Goal: Task Accomplishment & Management: Manage account settings

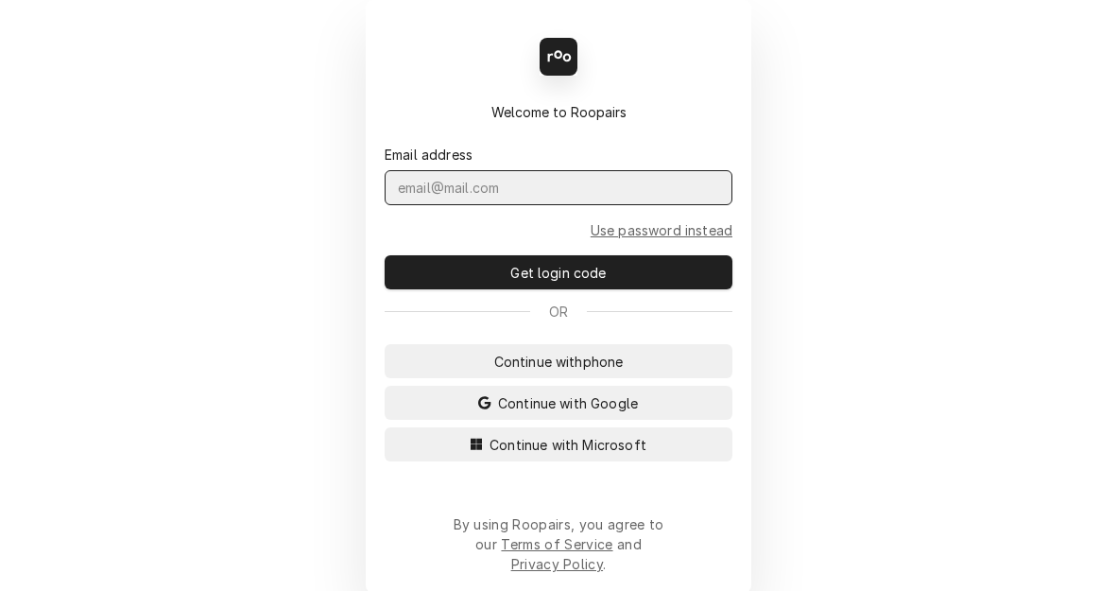
click at [481, 205] on input "Dynamic Content Wrapper" at bounding box center [559, 187] width 348 height 35
type input "kym.parson@csi1.com"
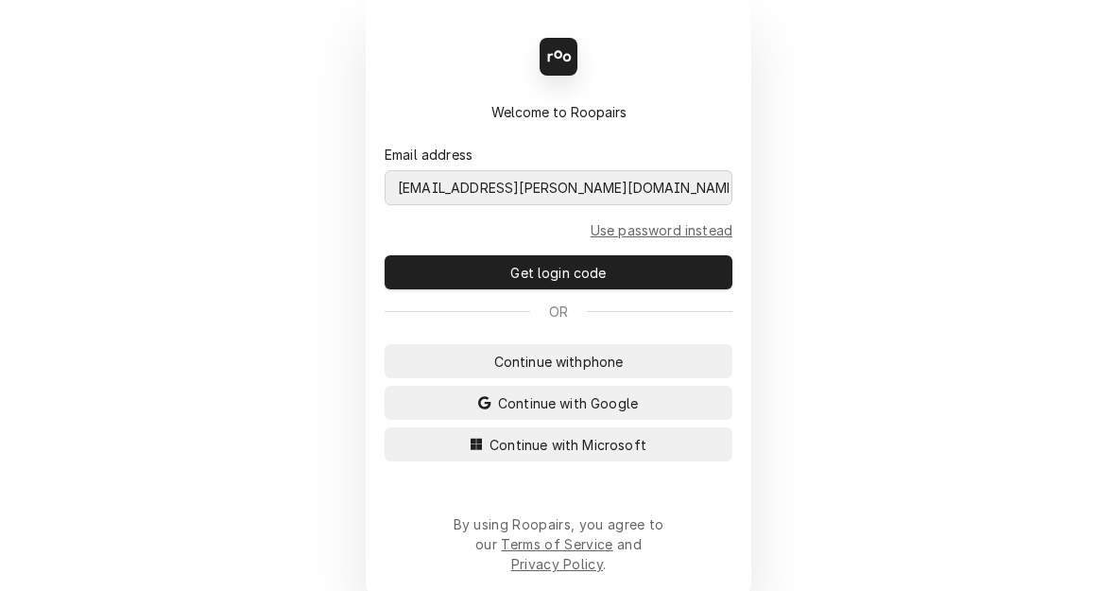
click at [385, 427] on button "Continue with Microsoft" at bounding box center [559, 444] width 348 height 34
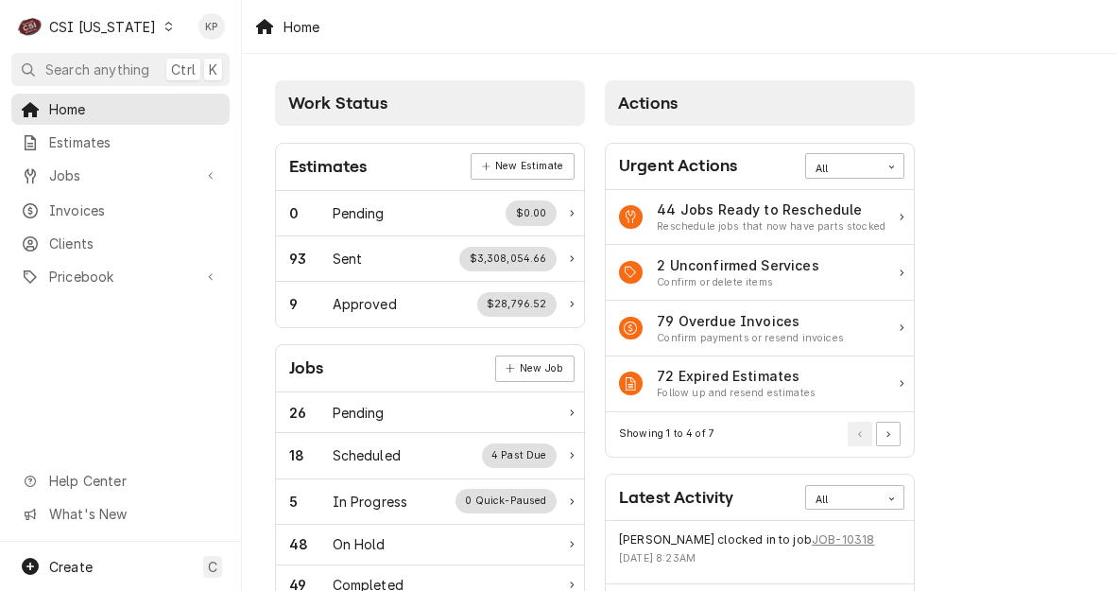
click at [164, 27] on icon "Dynamic Content Wrapper" at bounding box center [168, 26] width 9 height 9
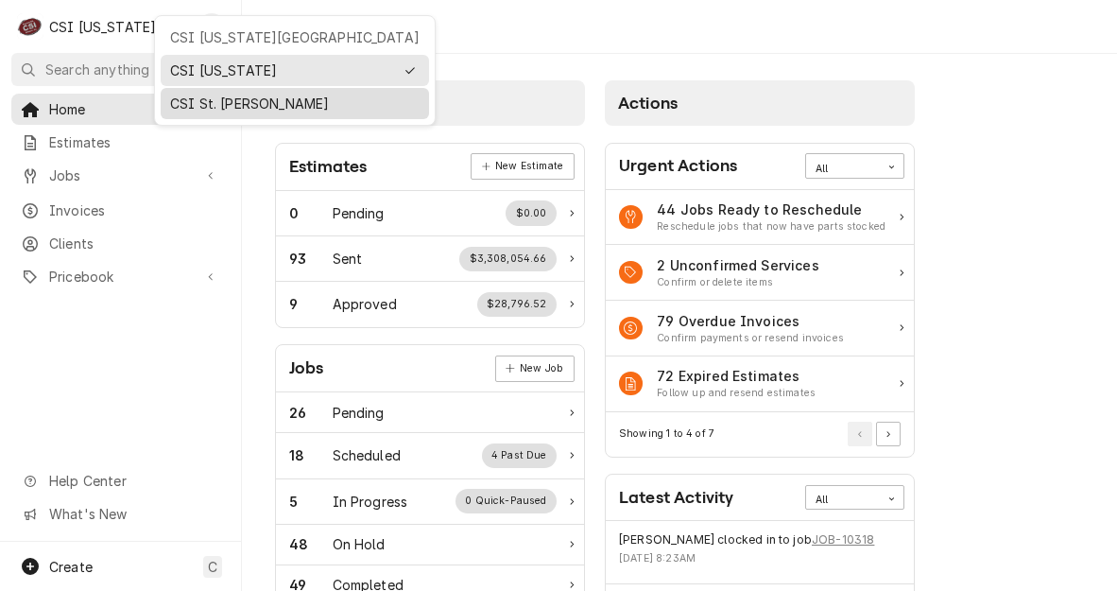
click at [187, 104] on div "CSI St. [PERSON_NAME]" at bounding box center [295, 104] width 250 height 20
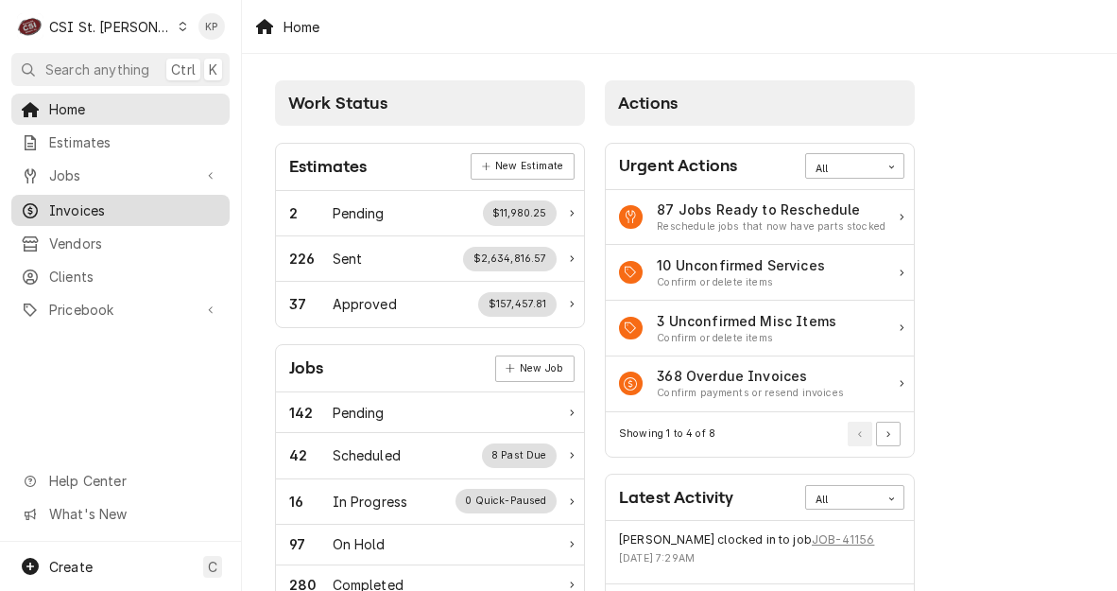
click at [75, 203] on span "Invoices" at bounding box center [134, 210] width 171 height 20
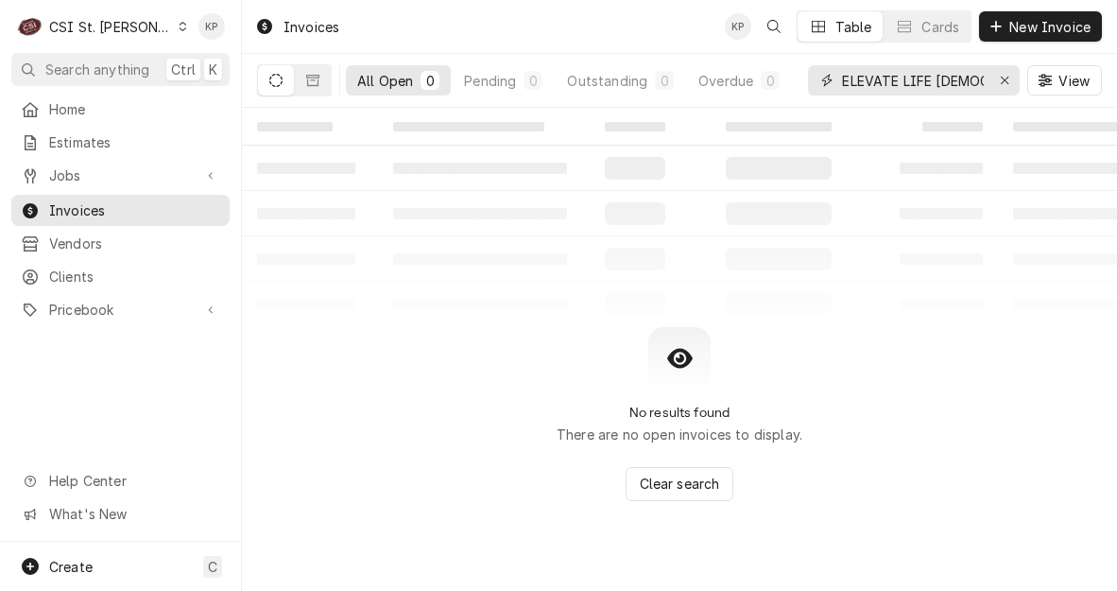
click at [1001, 77] on icon "Erase input" at bounding box center [1005, 80] width 10 height 13
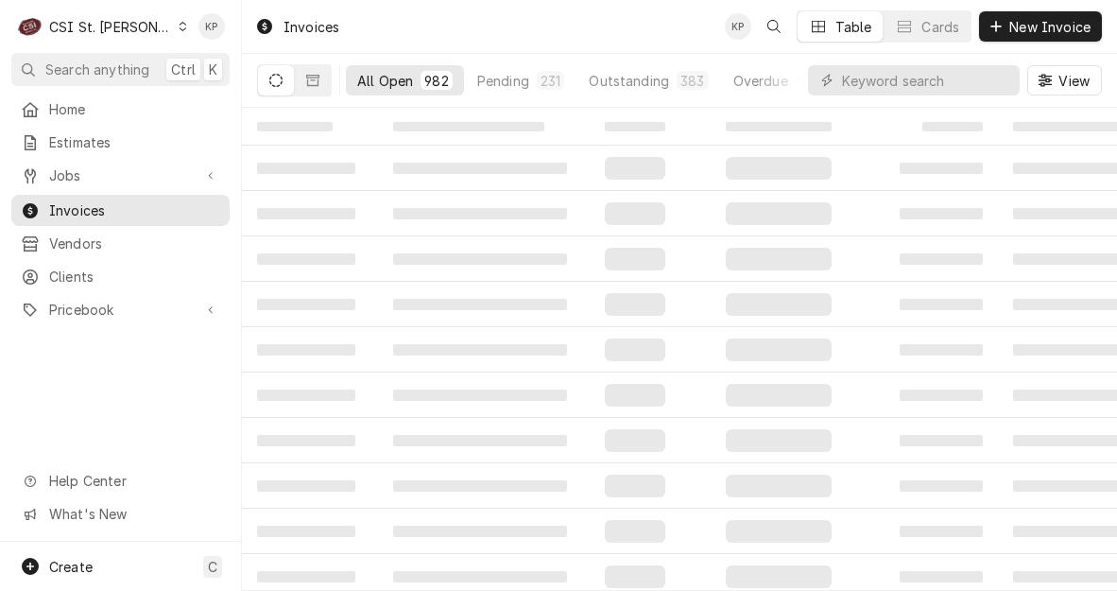
drag, startPoint x: 838, startPoint y: 76, endPoint x: 856, endPoint y: 78, distance: 19.0
click at [843, 76] on div "Dynamic Content Wrapper" at bounding box center [914, 80] width 212 height 30
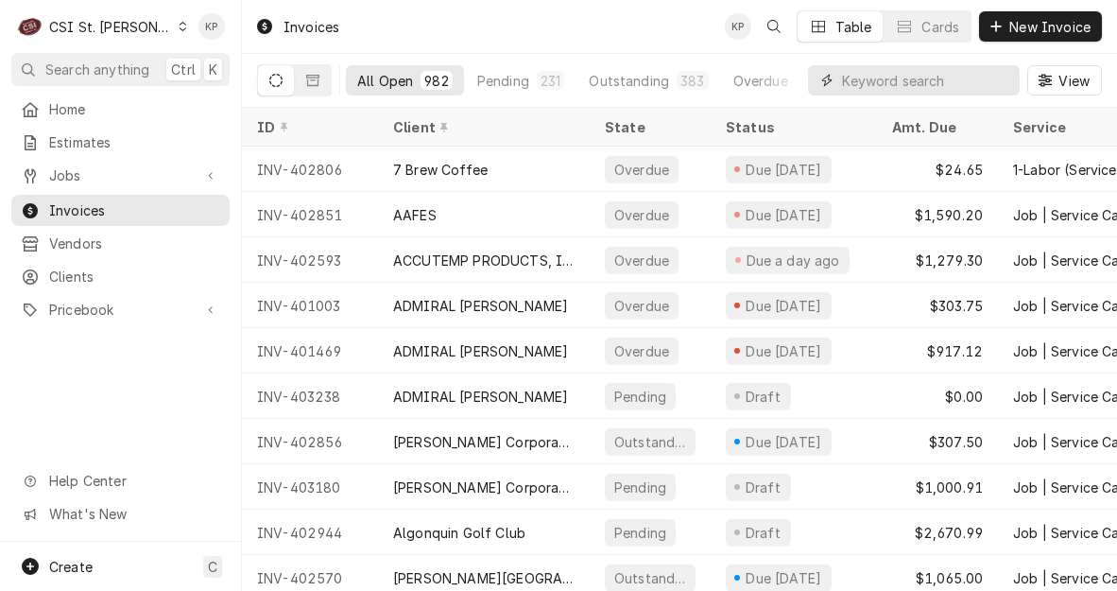
click at [856, 78] on input "Dynamic Content Wrapper" at bounding box center [926, 80] width 168 height 30
type input "403297"
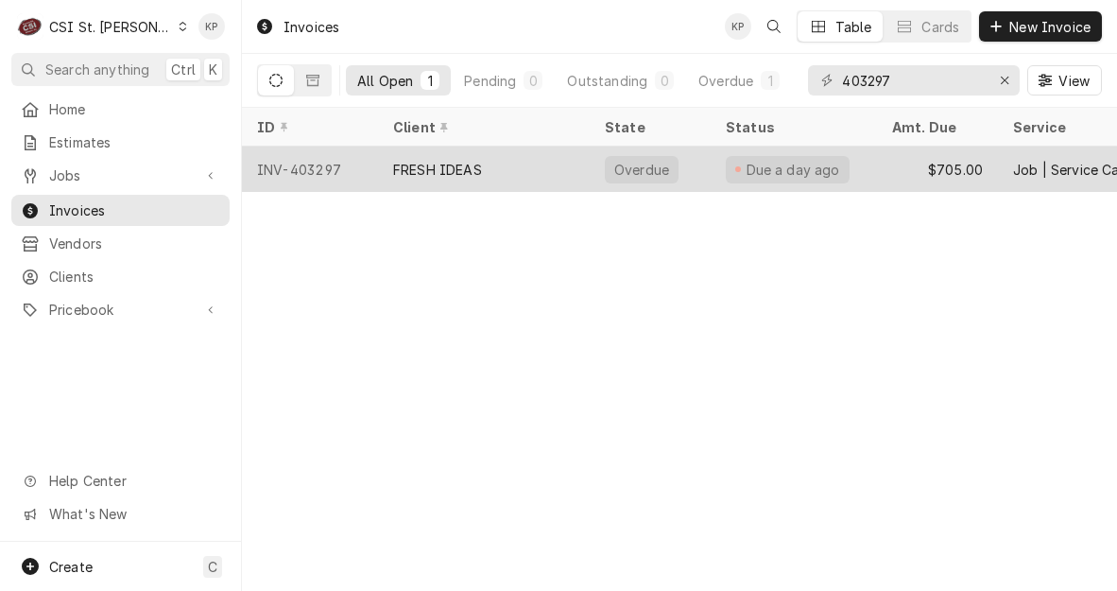
click at [320, 162] on div "INV-403297" at bounding box center [310, 169] width 136 height 45
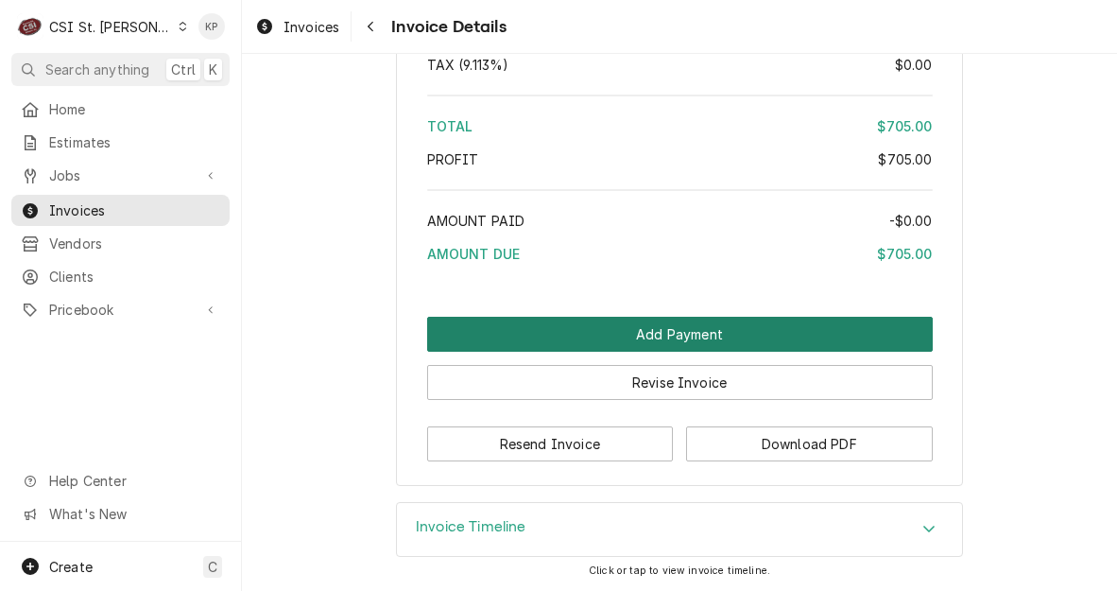
scroll to position [3214, 0]
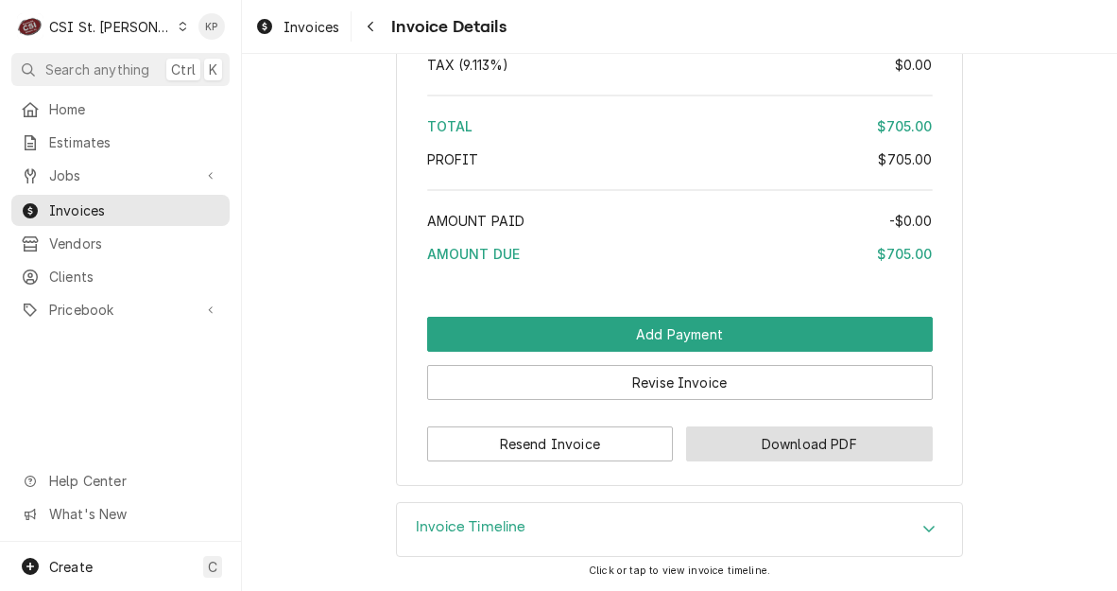
click at [787, 452] on button "Download PDF" at bounding box center [809, 443] width 247 height 35
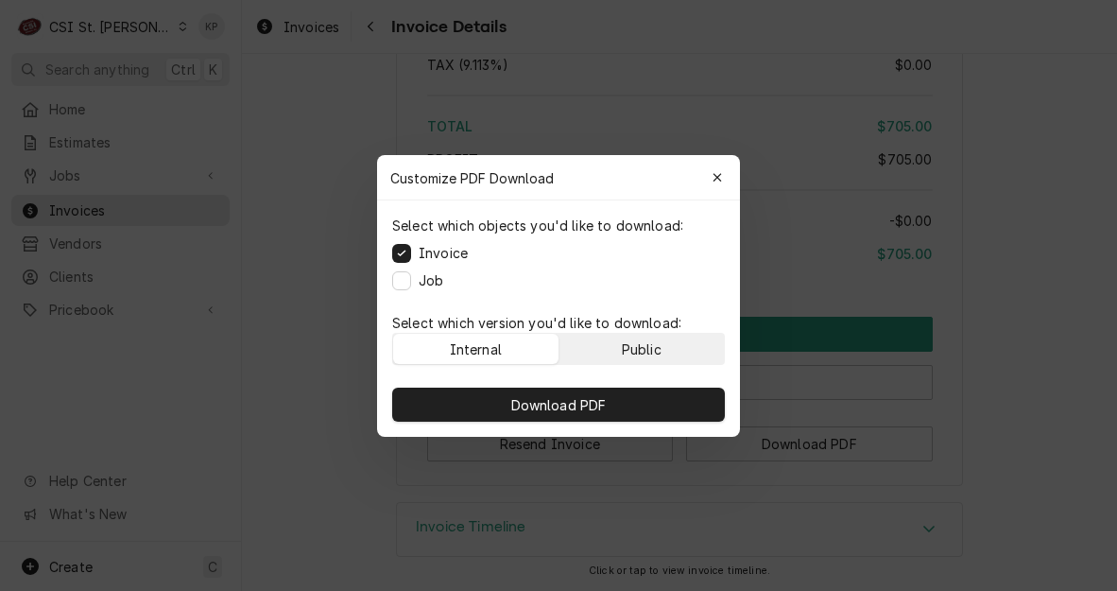
click at [686, 350] on button "Public" at bounding box center [642, 349] width 165 height 30
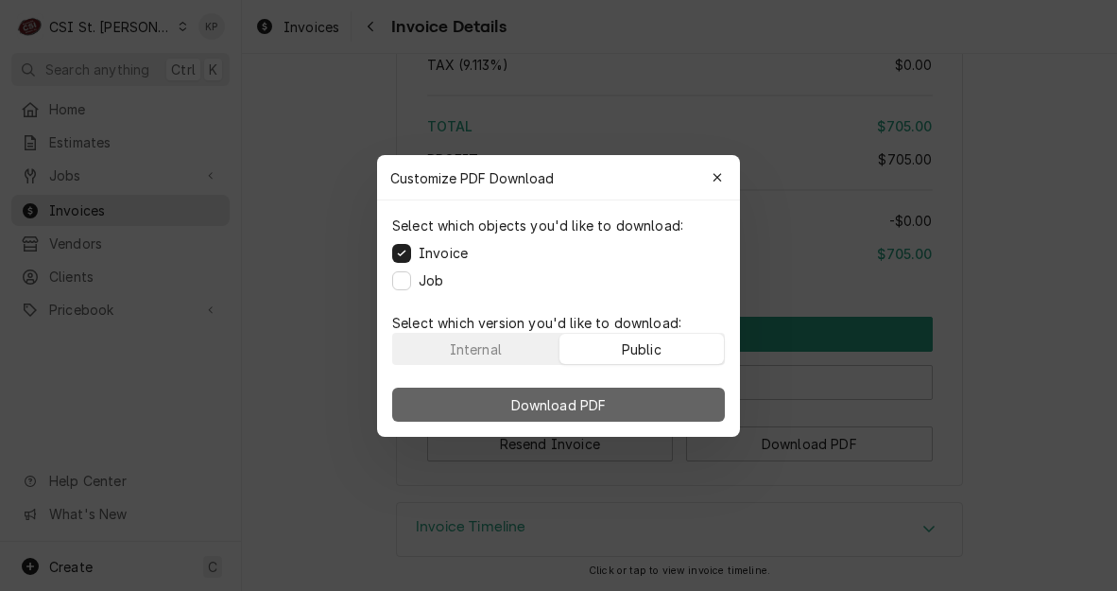
click at [693, 406] on button "Download PDF" at bounding box center [558, 405] width 333 height 34
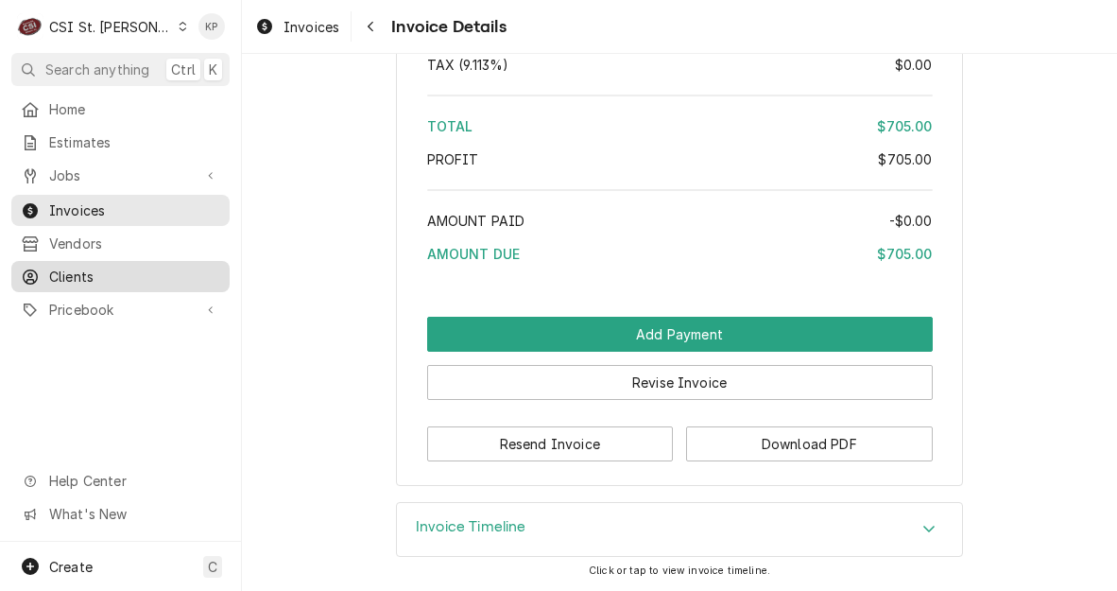
click at [86, 268] on span "Clients" at bounding box center [134, 277] width 171 height 20
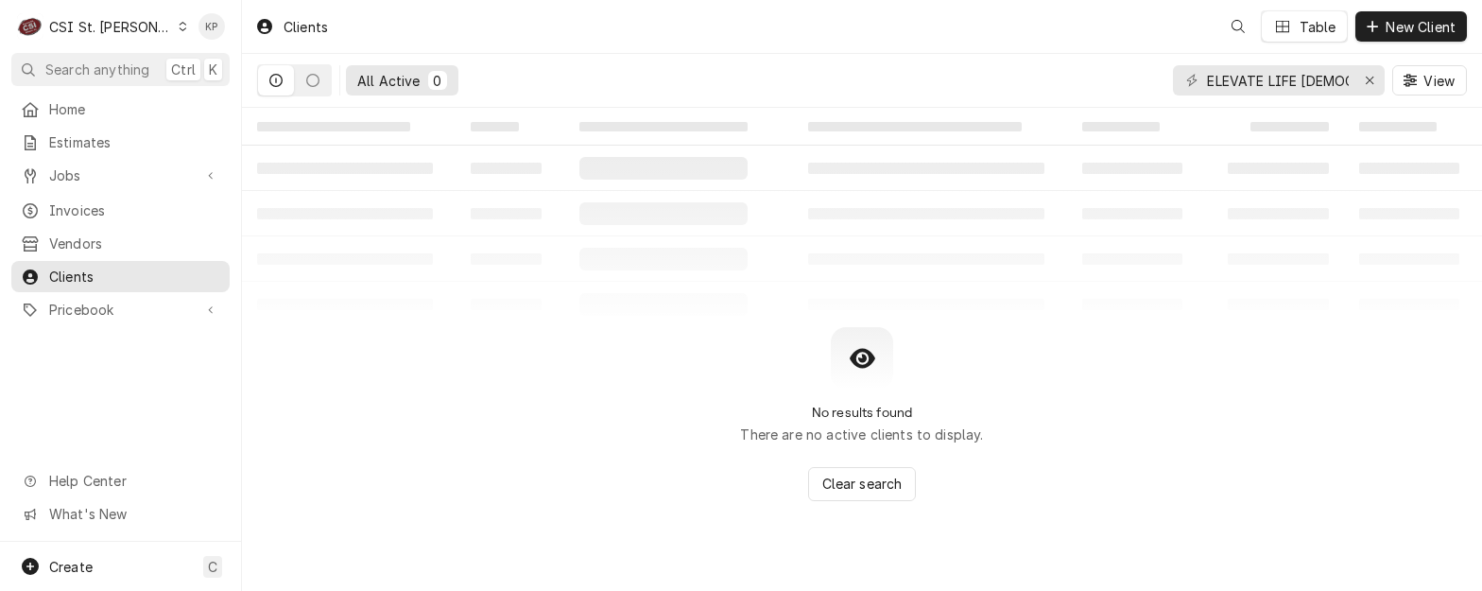
click at [1005, 78] on div "All Active 0 ELEVATE LIFE CHURCH View" at bounding box center [862, 80] width 1210 height 53
drag, startPoint x: 1373, startPoint y: 80, endPoint x: 1301, endPoint y: 91, distance: 72.6
click at [1116, 80] on icon "Erase input" at bounding box center [1370, 80] width 10 height 13
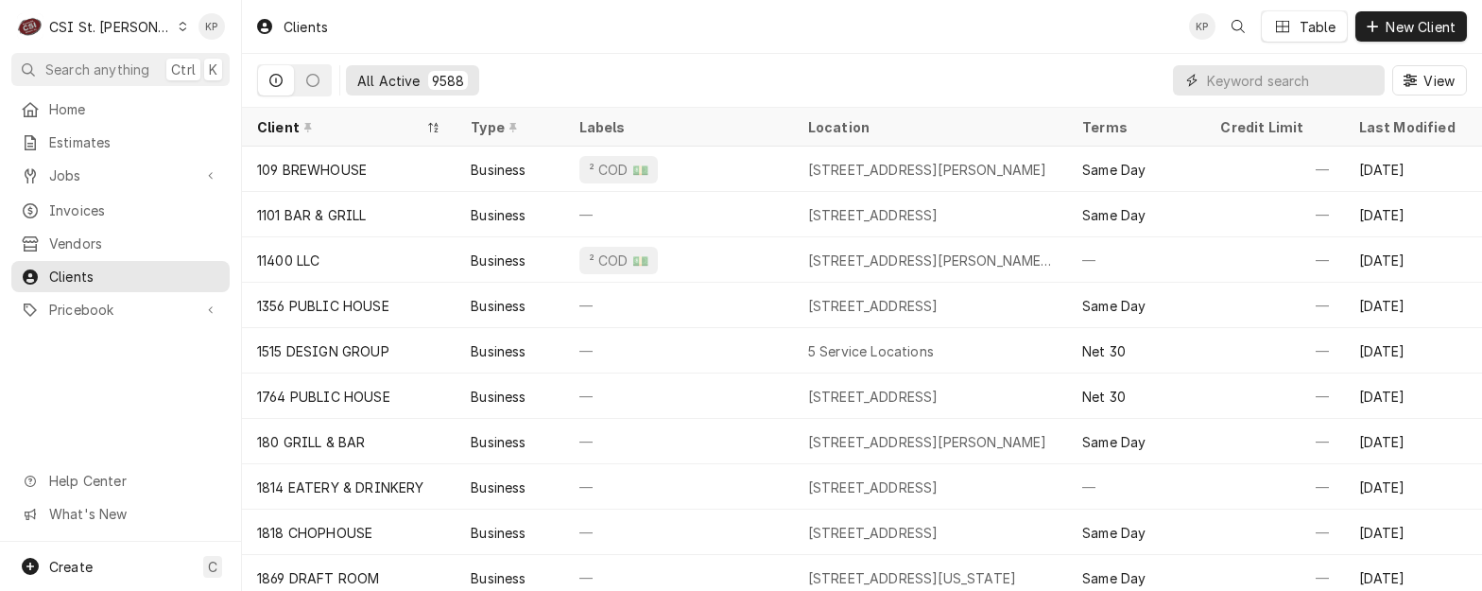
paste input "FRESH IDEAS"
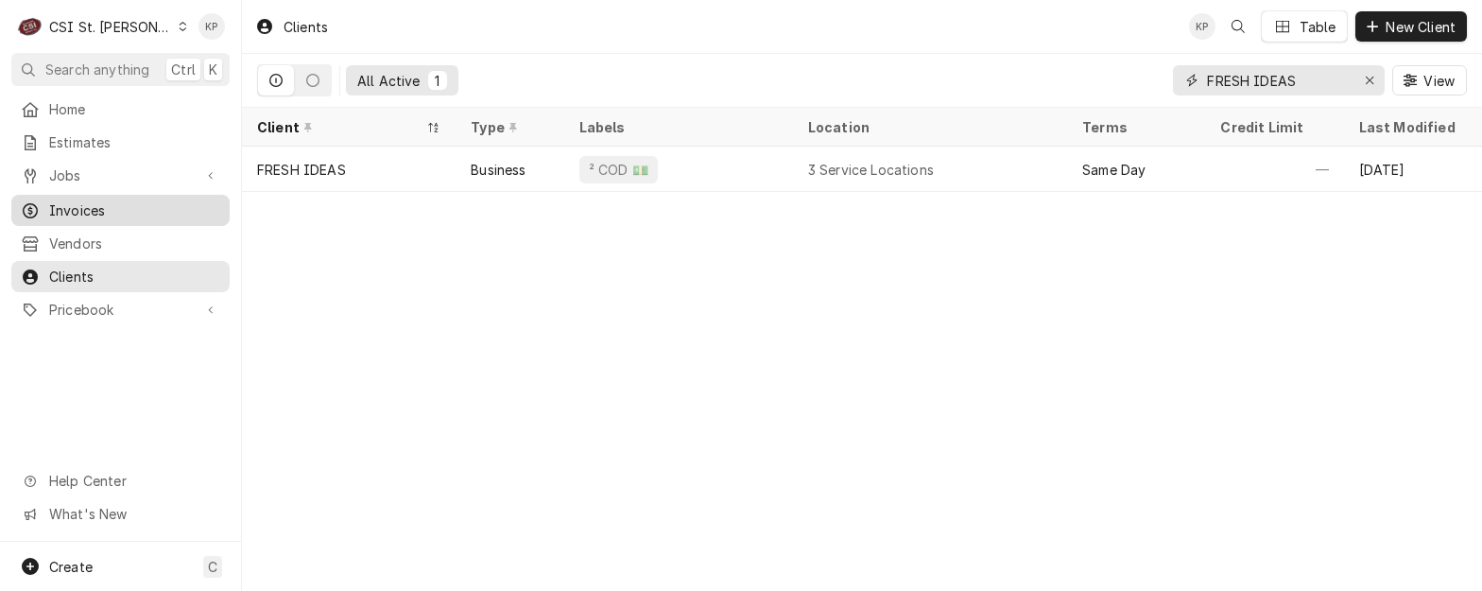
type input "FRESH IDEAS"
drag, startPoint x: 1304, startPoint y: 77, endPoint x: 1209, endPoint y: 82, distance: 94.7
click at [1116, 82] on input "FRESH IDEAS" at bounding box center [1278, 80] width 142 height 30
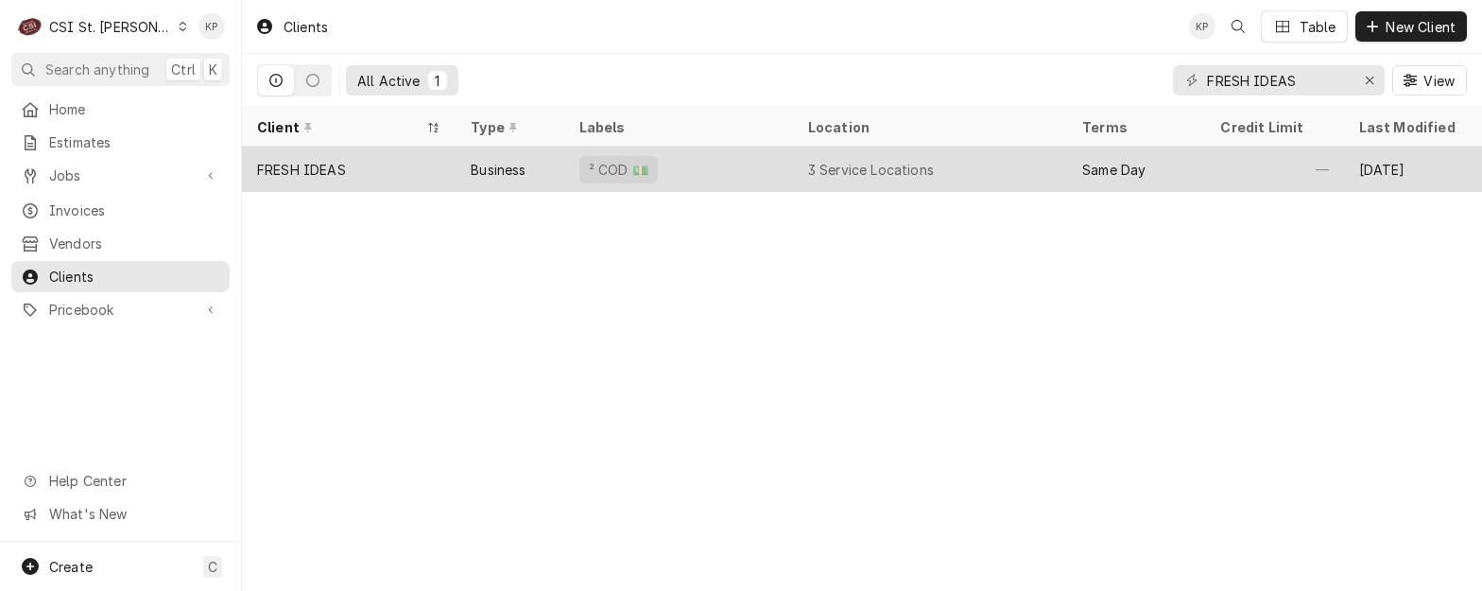
click at [308, 167] on div "FRESH IDEAS" at bounding box center [301, 170] width 89 height 20
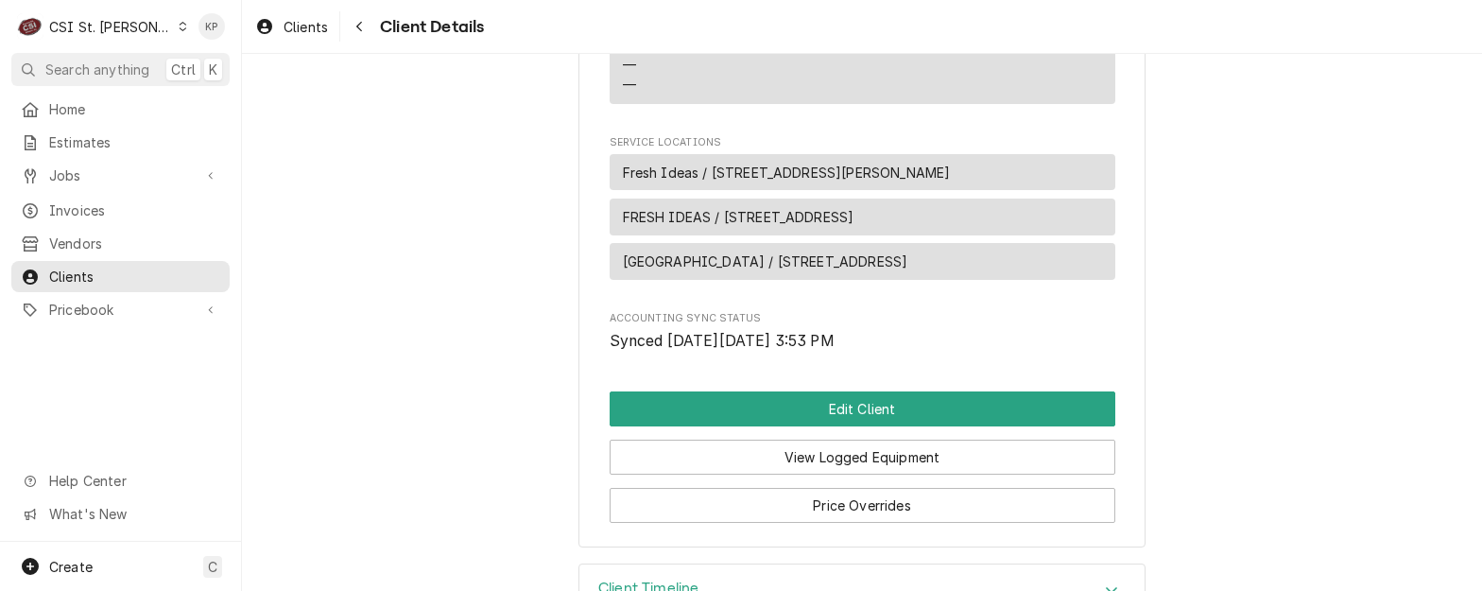
scroll to position [947, 0]
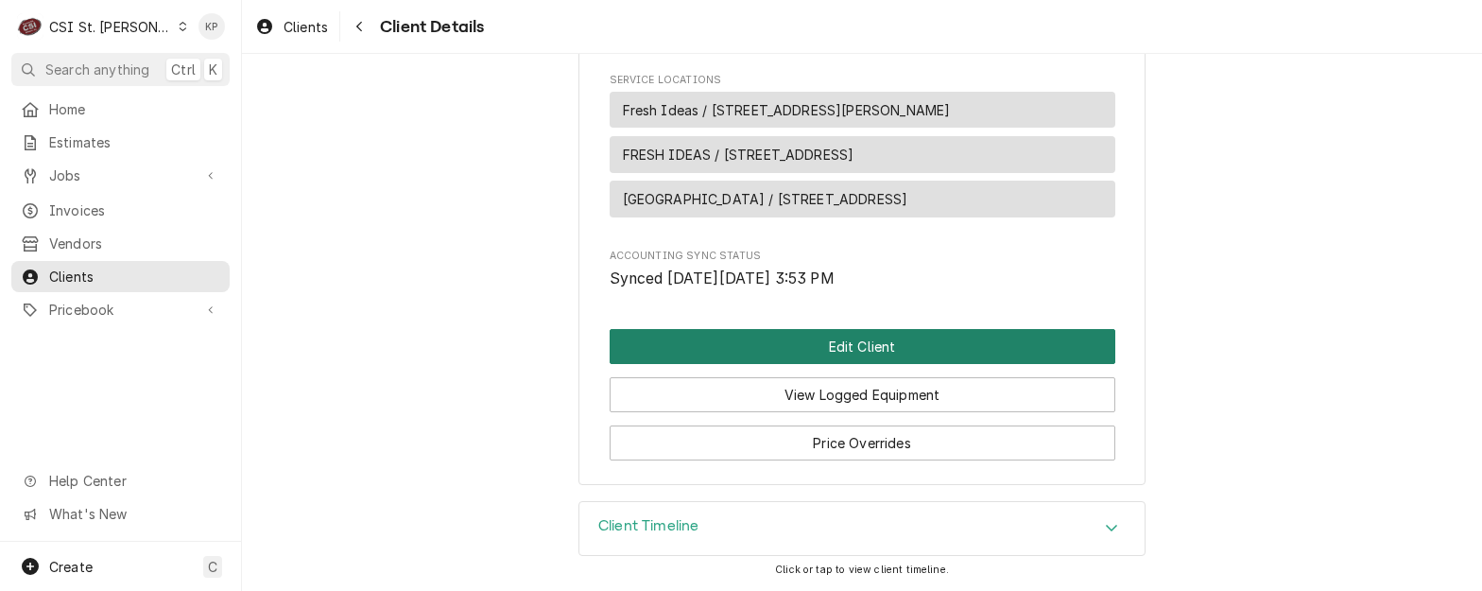
click at [773, 347] on button "Edit Client" at bounding box center [863, 346] width 506 height 35
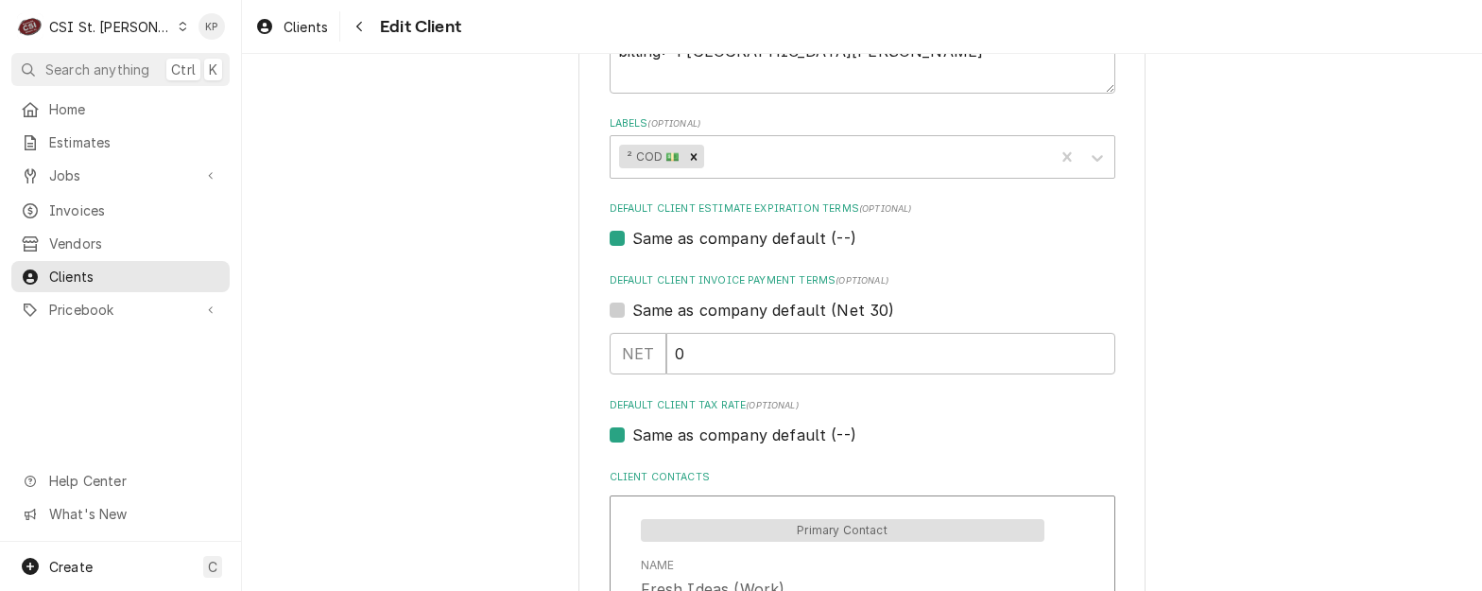
scroll to position [1040, 0]
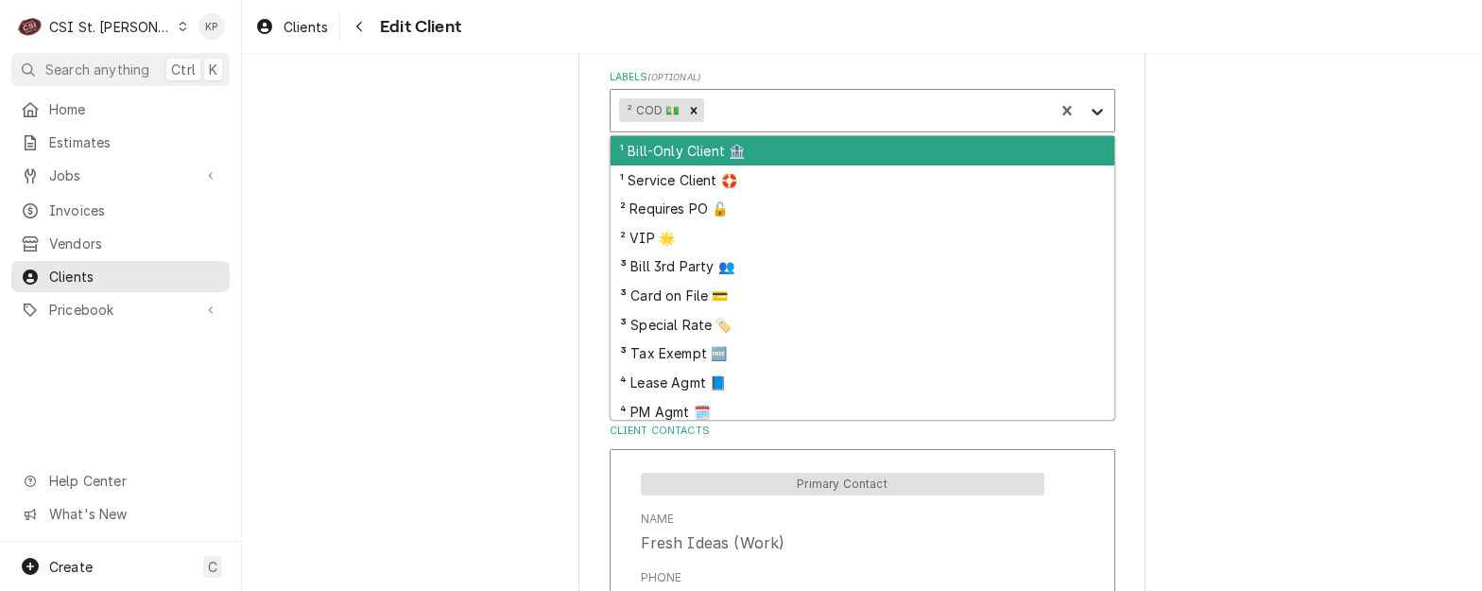
click at [1091, 115] on icon "Labels" at bounding box center [1097, 111] width 19 height 19
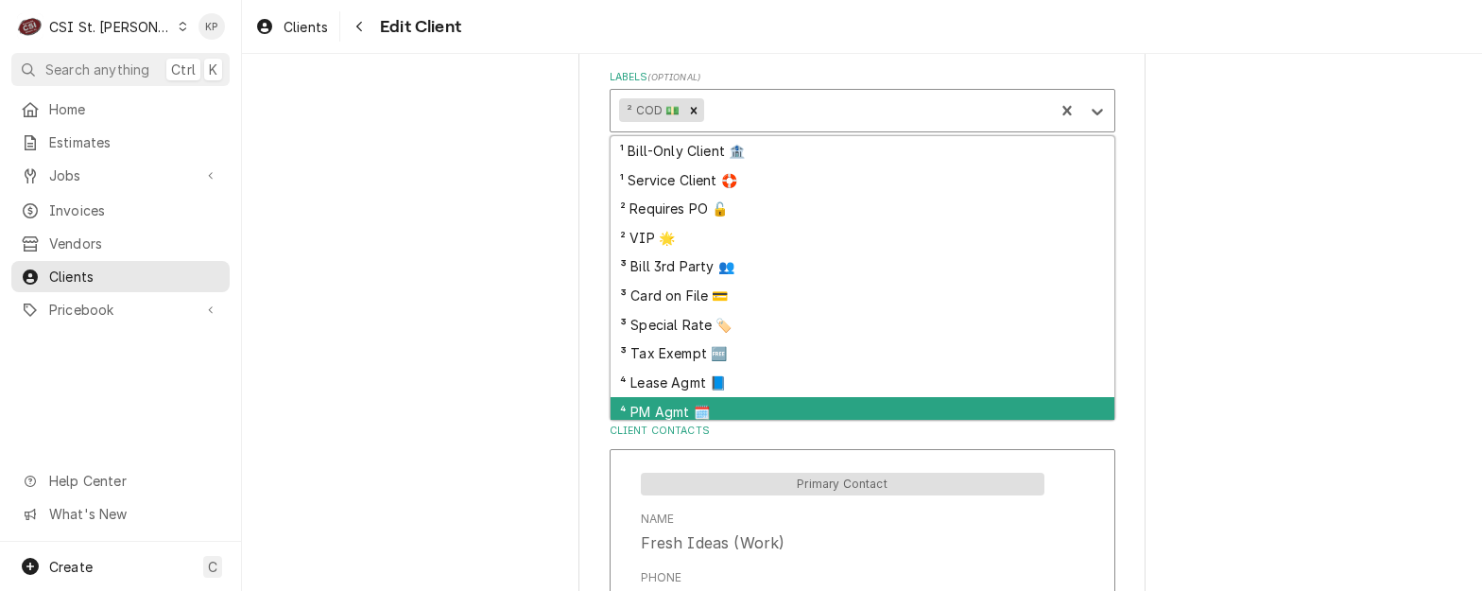
scroll to position [35, 0]
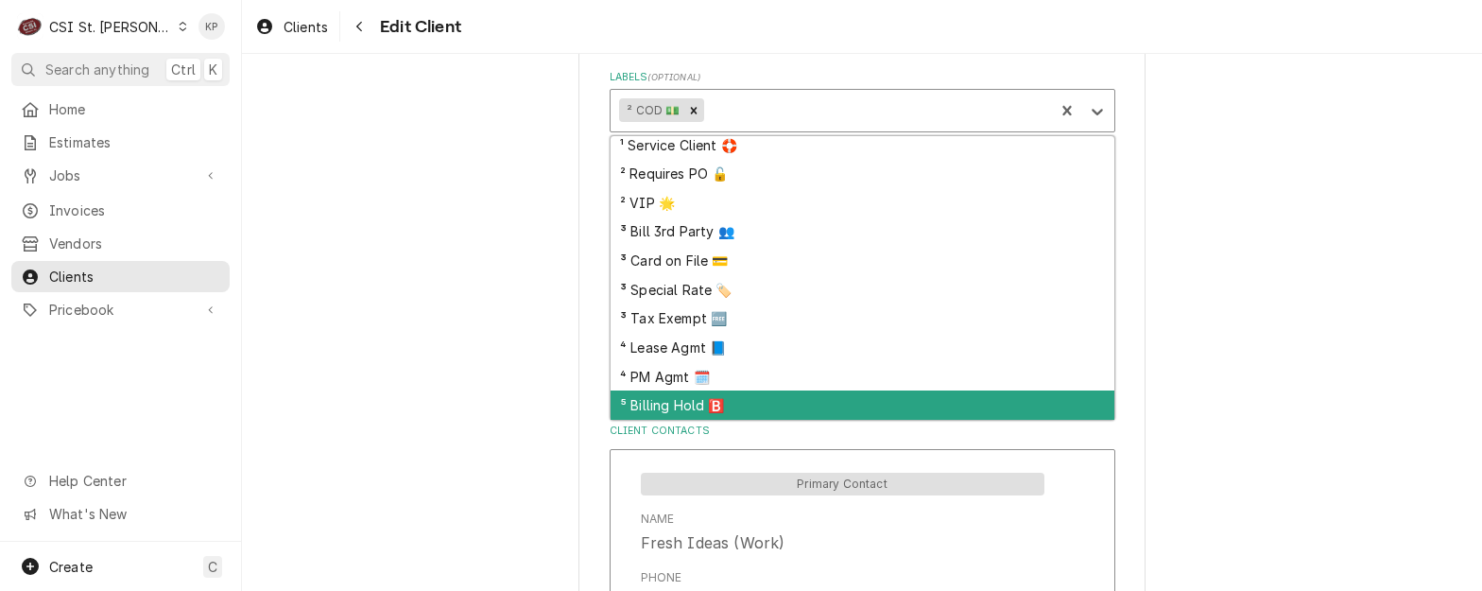
drag, startPoint x: 691, startPoint y: 403, endPoint x: 547, endPoint y: 388, distance: 144.5
click at [690, 403] on div "⁵ Billing Hold 🅱️" at bounding box center [863, 404] width 504 height 29
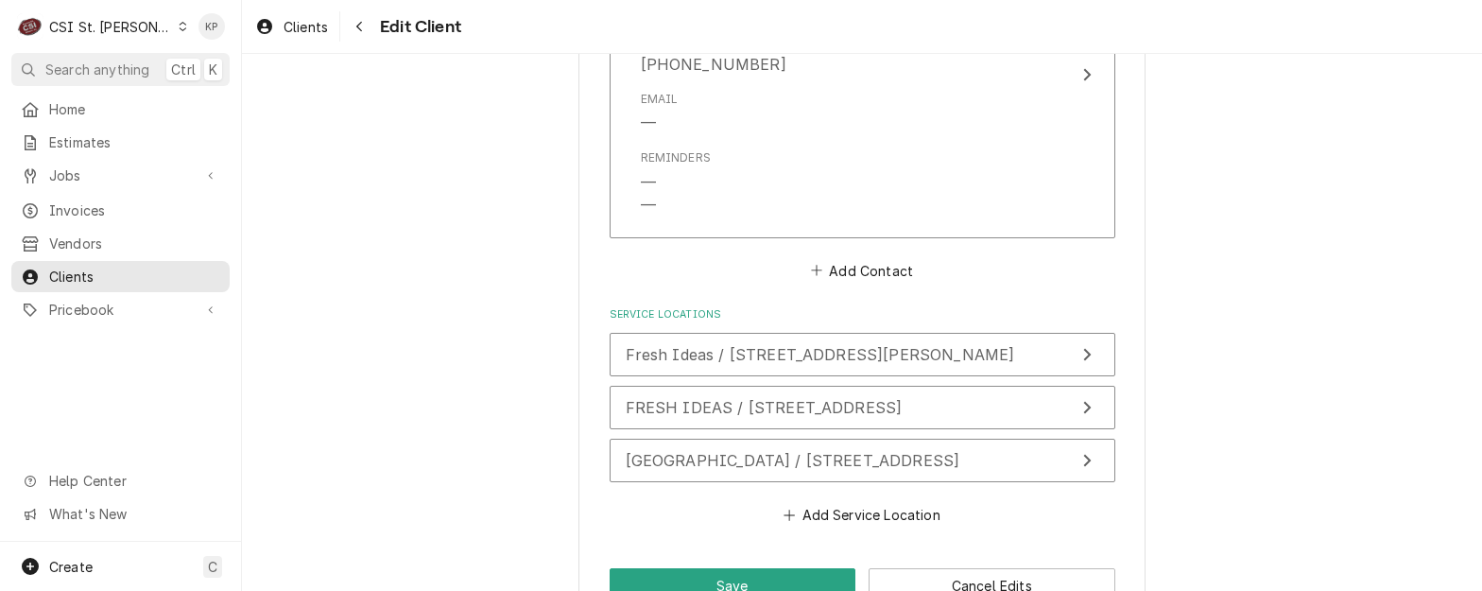
scroll to position [1630, 0]
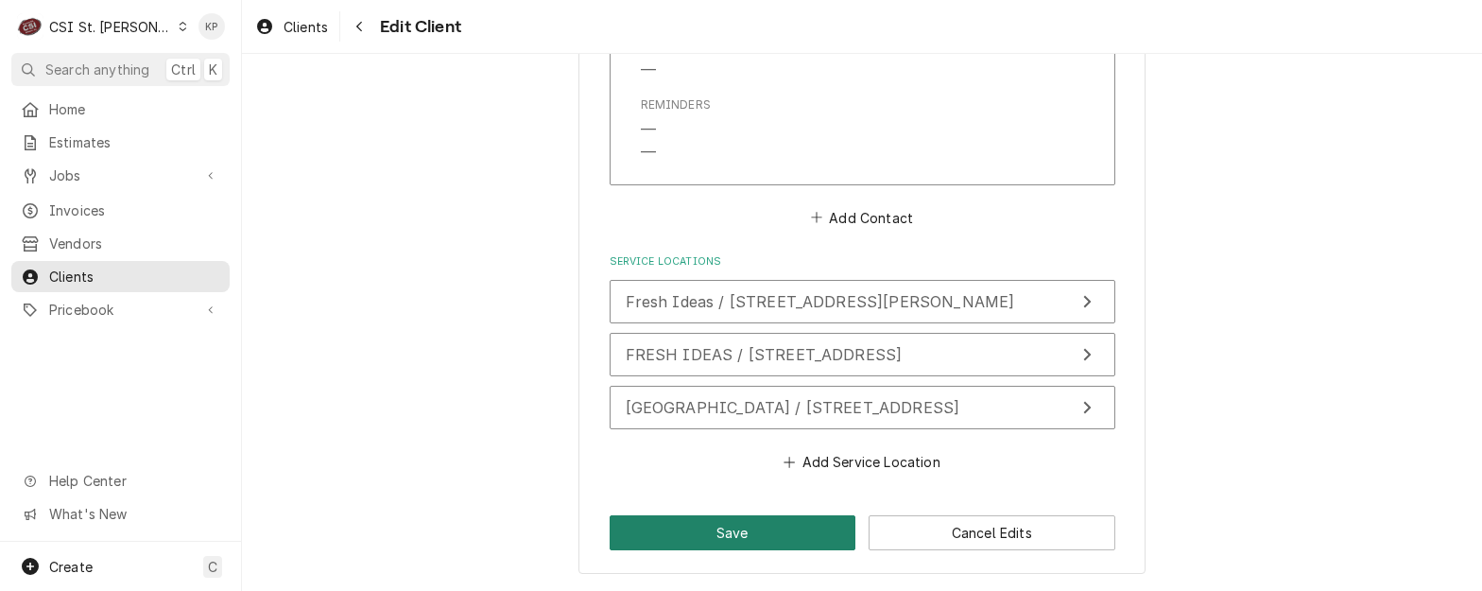
click at [790, 533] on button "Save" at bounding box center [733, 532] width 247 height 35
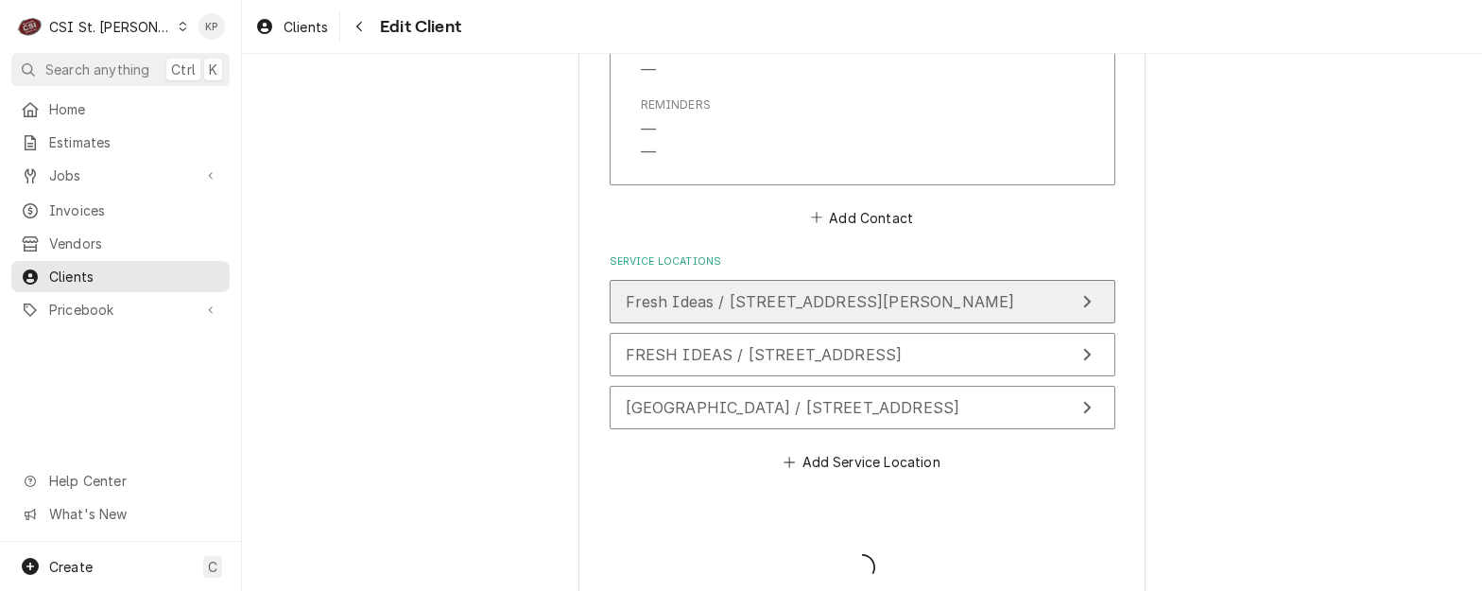
type textarea "x"
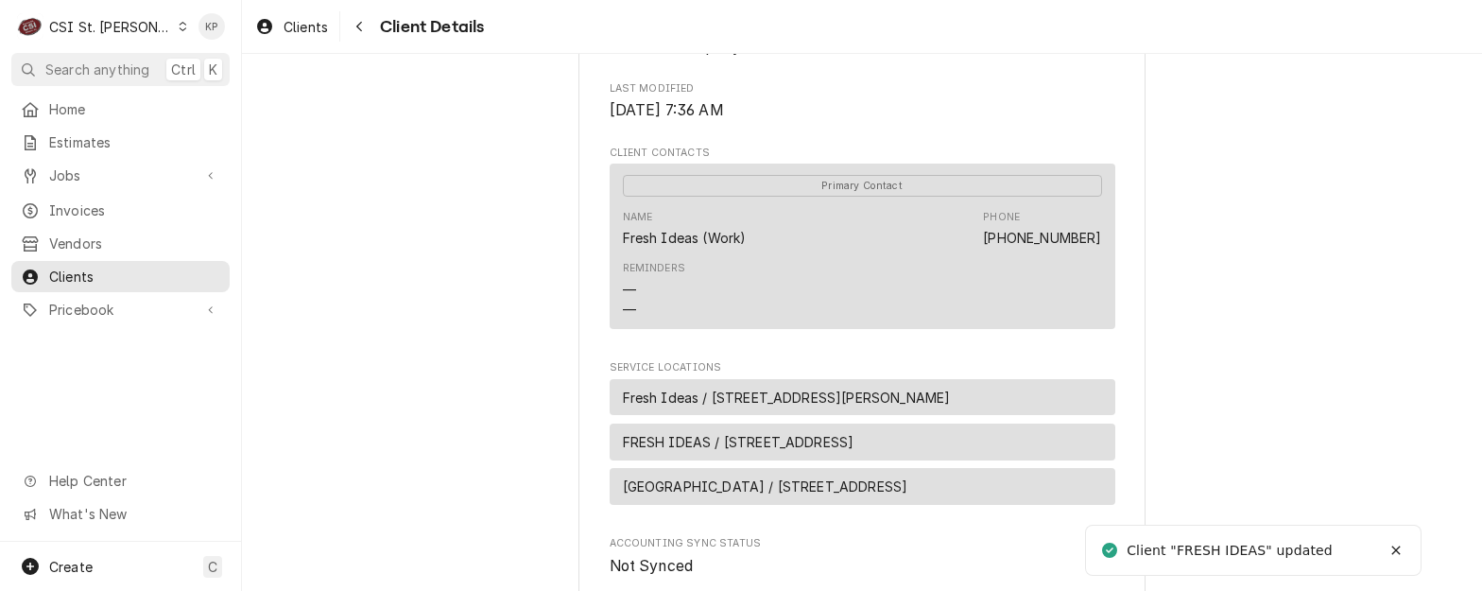
scroll to position [662, 0]
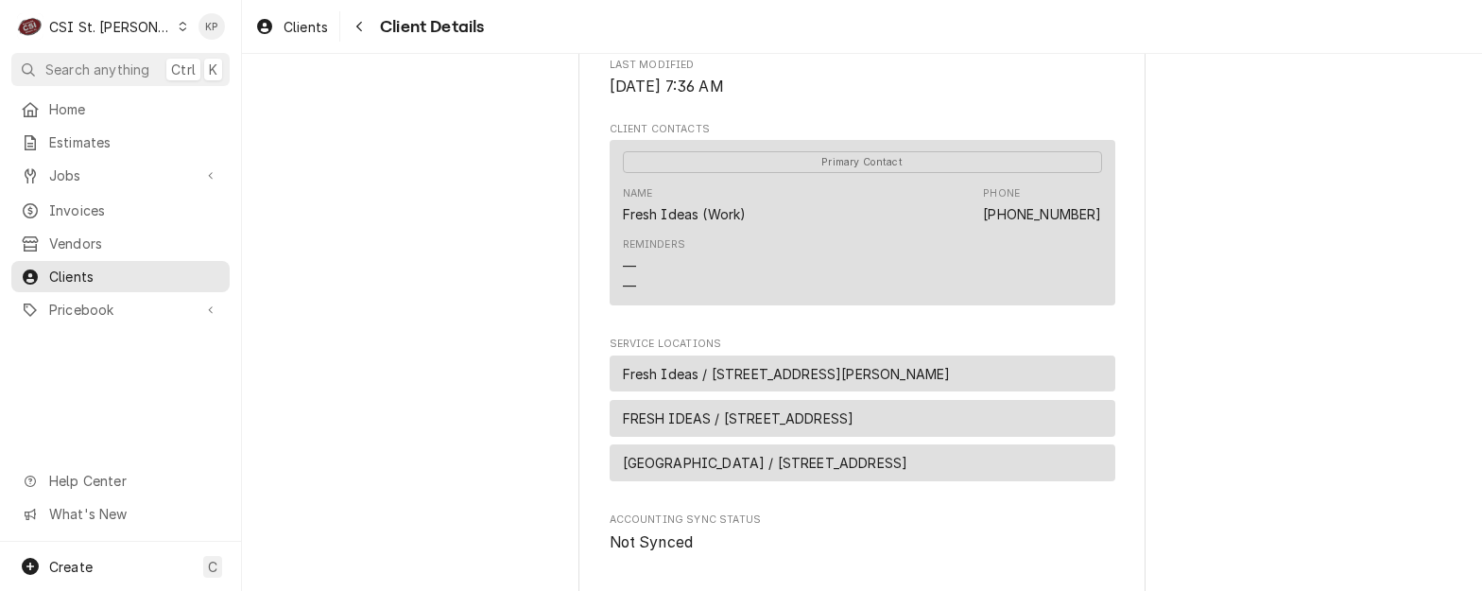
click at [746, 384] on span "Fresh Ideas / [STREET_ADDRESS][PERSON_NAME]" at bounding box center [787, 374] width 328 height 20
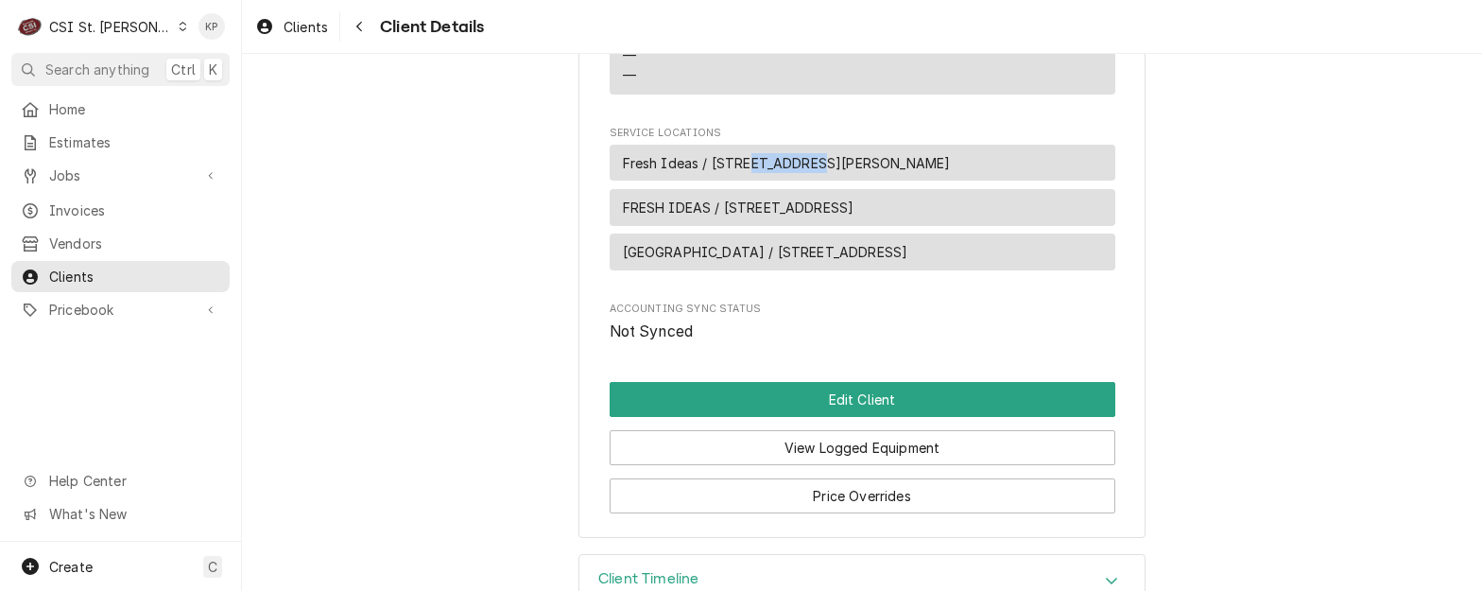
scroll to position [945, 0]
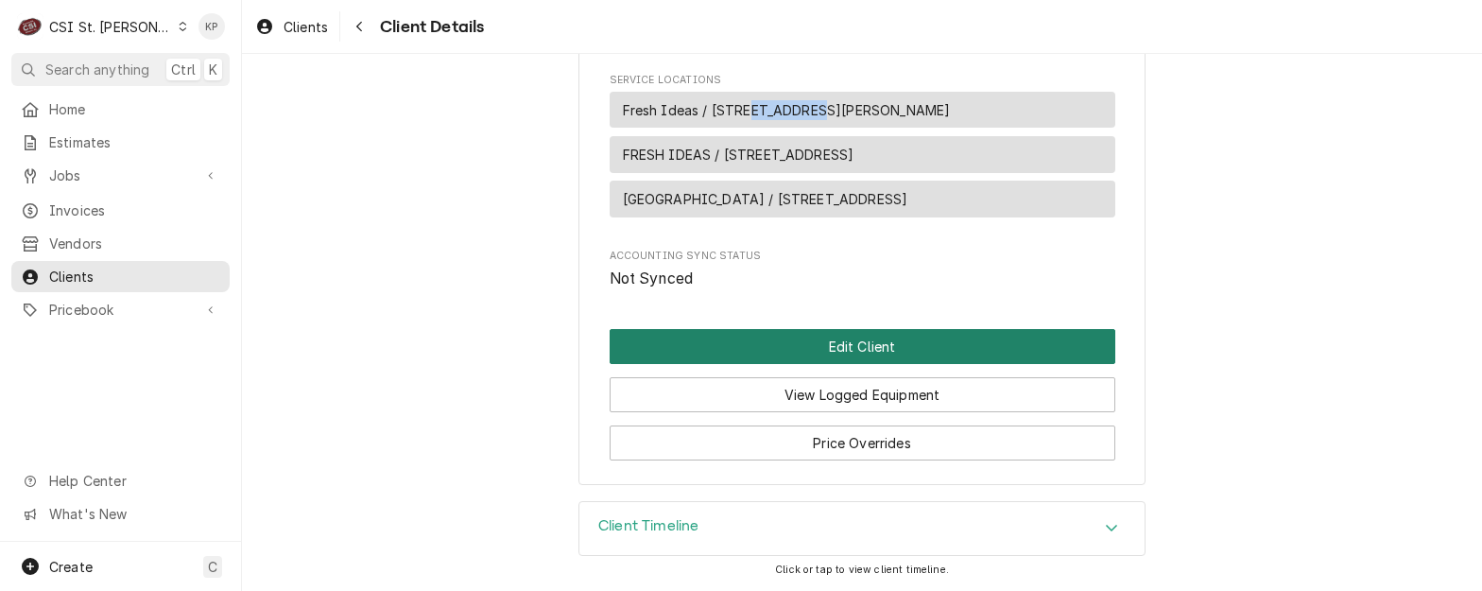
click at [765, 363] on button "Edit Client" at bounding box center [863, 346] width 506 height 35
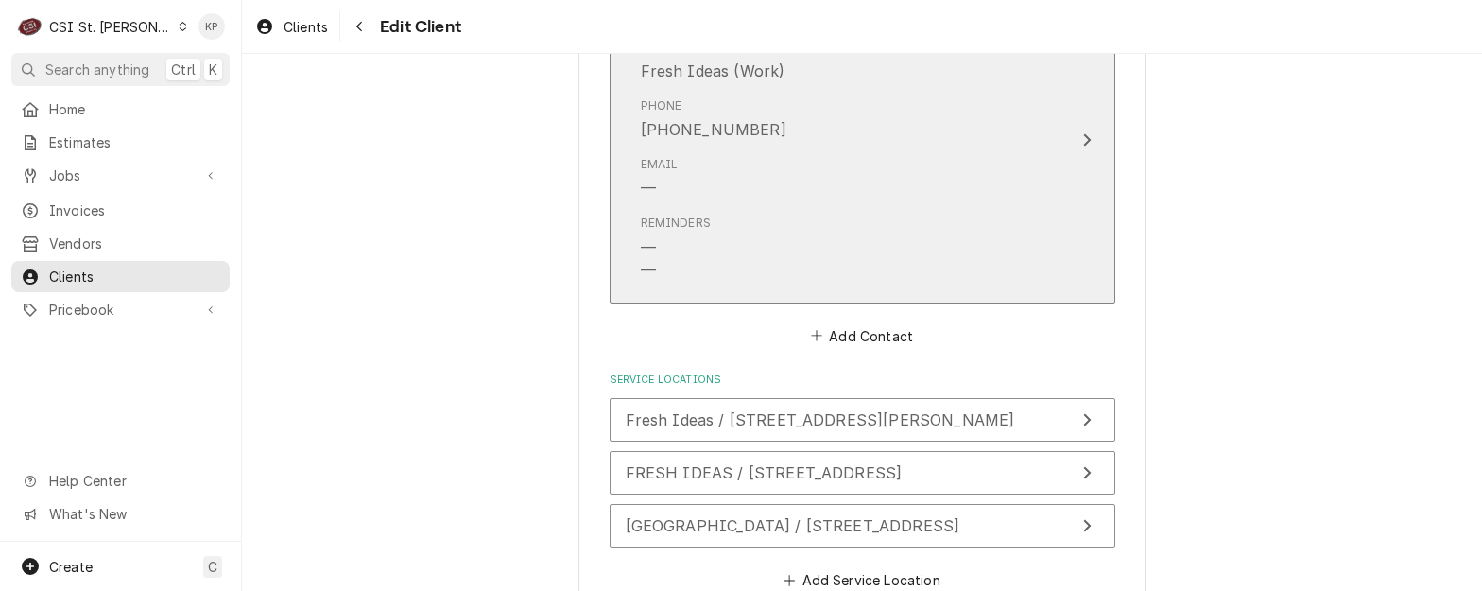
scroll to position [1513, 0]
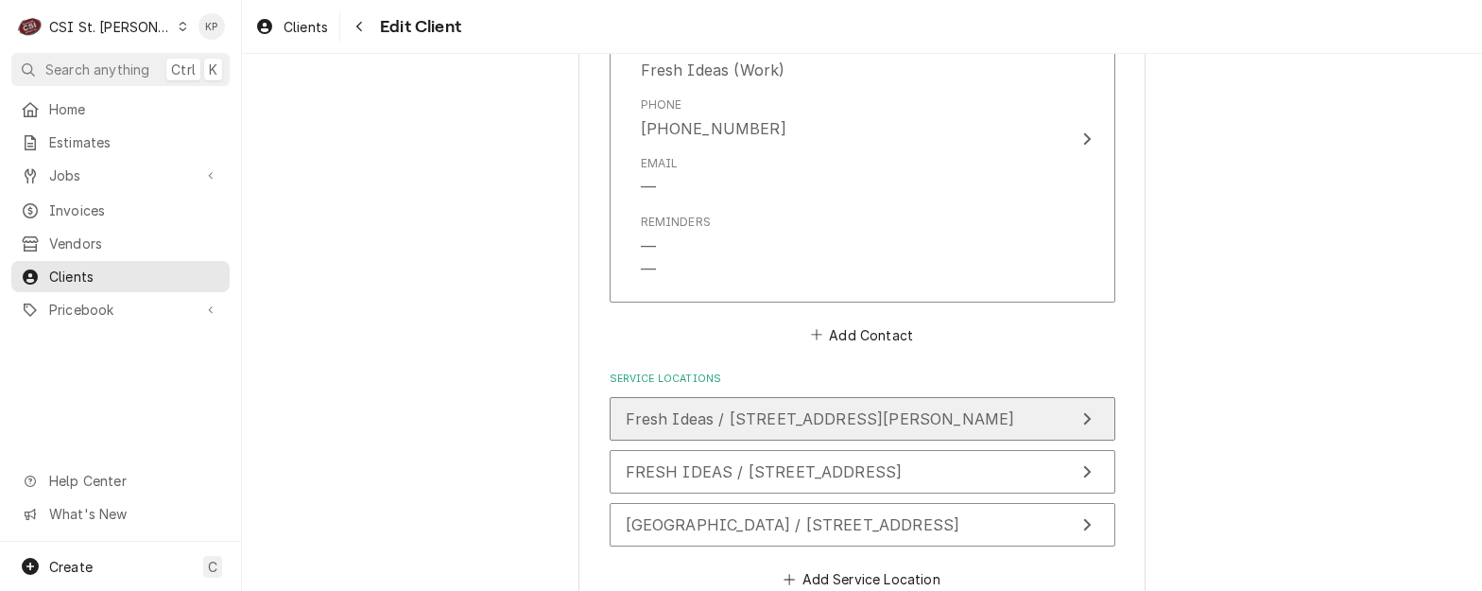
click at [935, 422] on span "Fresh Ideas / [STREET_ADDRESS][PERSON_NAME]" at bounding box center [820, 418] width 389 height 19
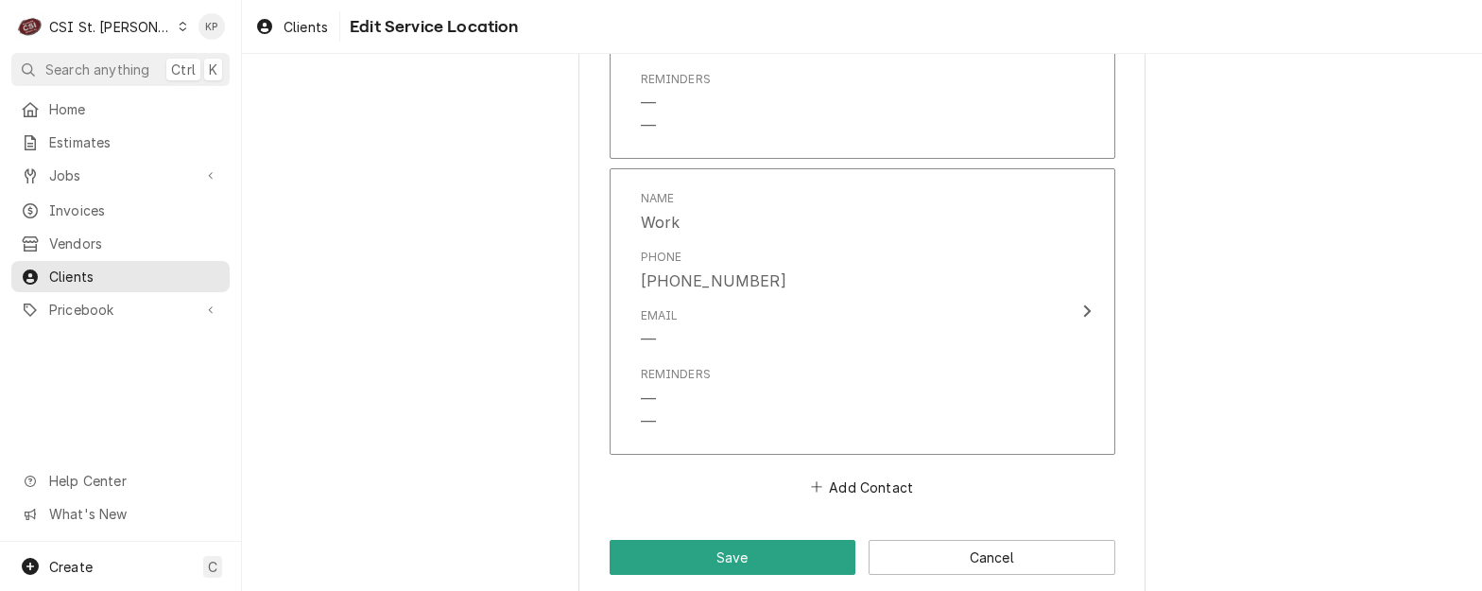
scroll to position [1866, 0]
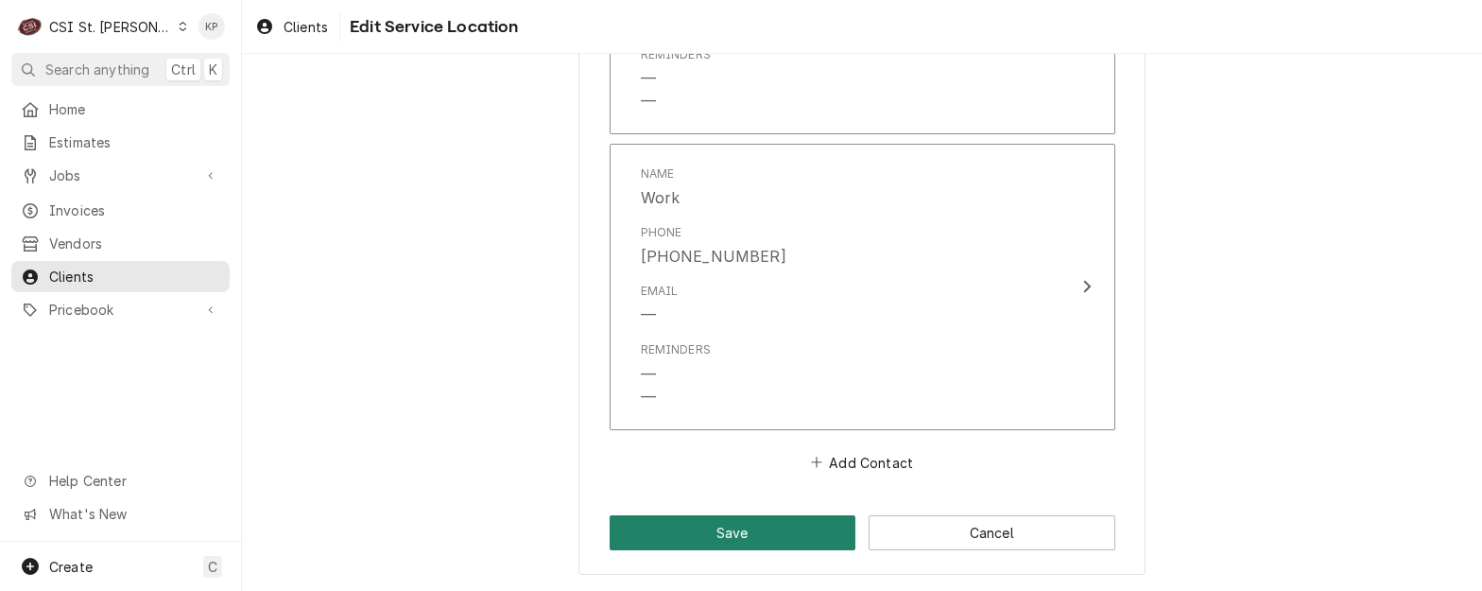
click at [783, 544] on button "Save" at bounding box center [733, 532] width 247 height 35
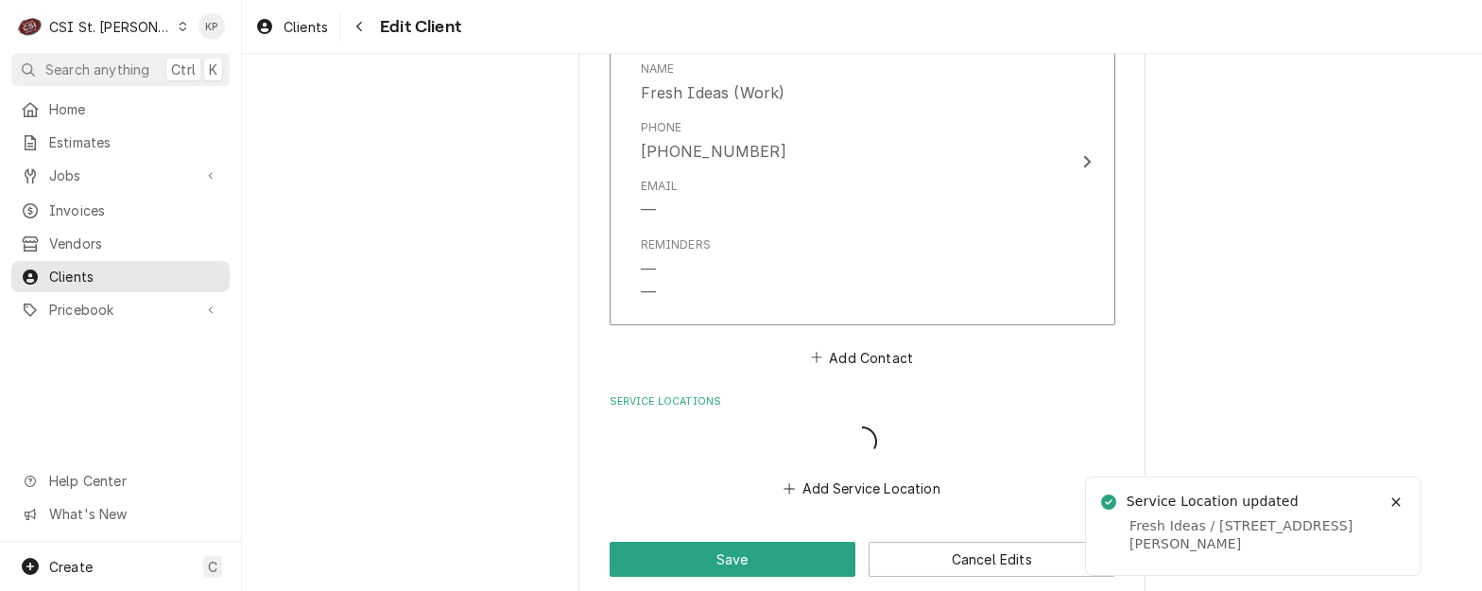
scroll to position [1490, 0]
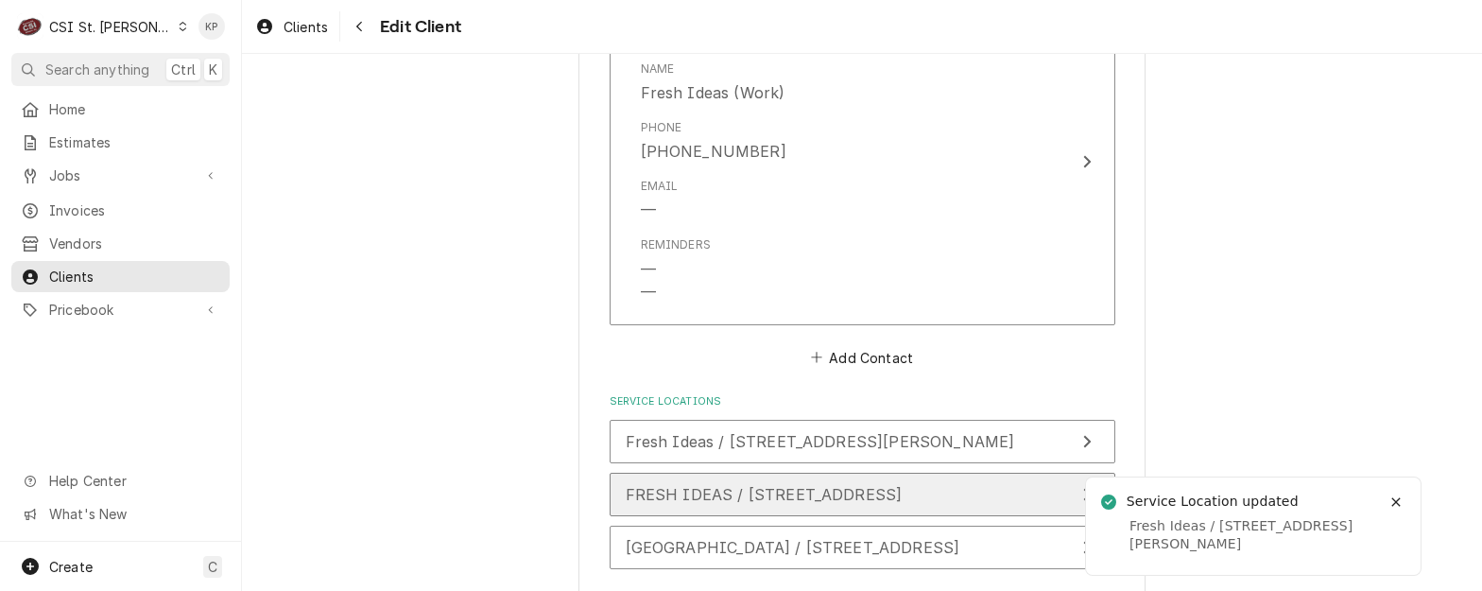
click at [817, 497] on span "FRESH IDEAS / 1 University Ave, Fulton, MO 65251" at bounding box center [764, 494] width 277 height 19
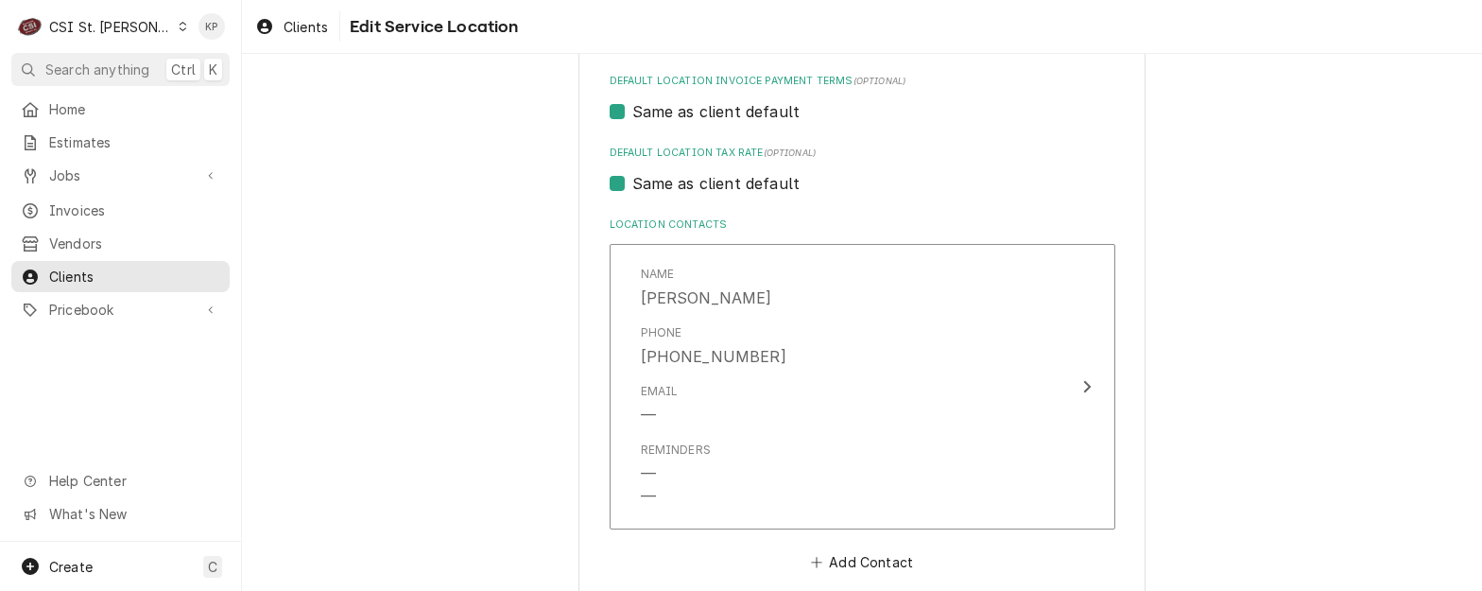
scroll to position [940, 0]
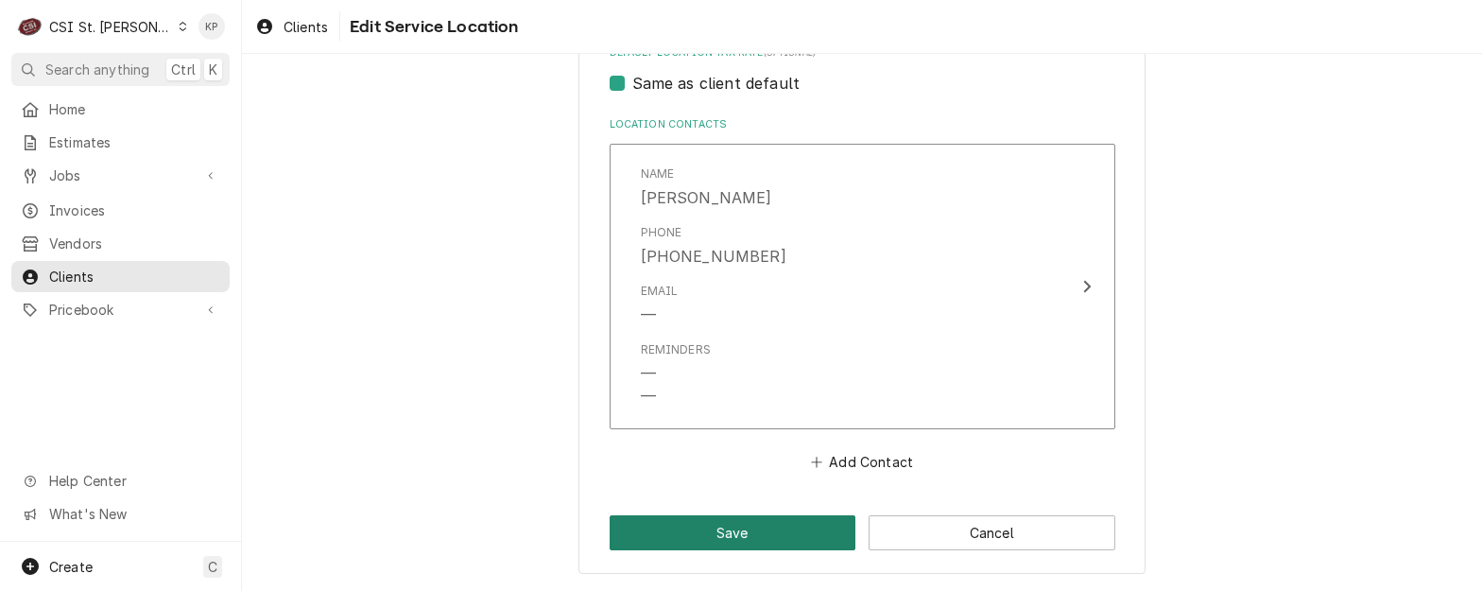
click at [817, 528] on button "Save" at bounding box center [733, 532] width 247 height 35
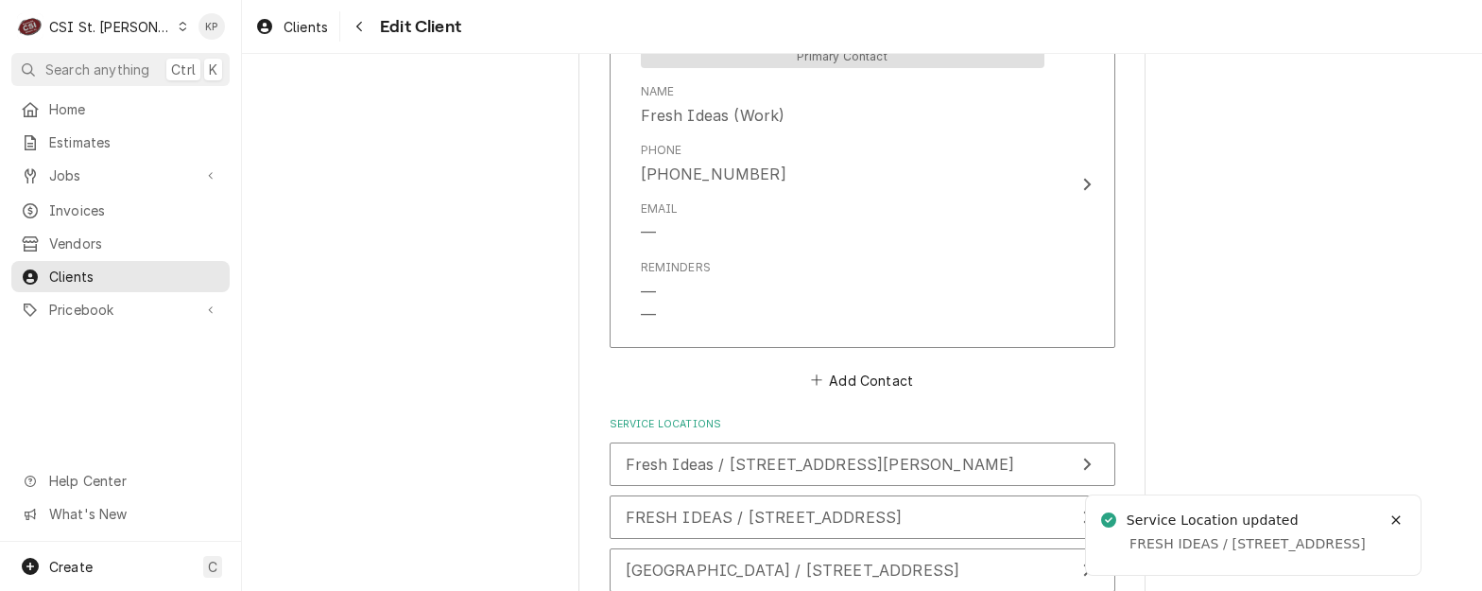
scroll to position [1562, 0]
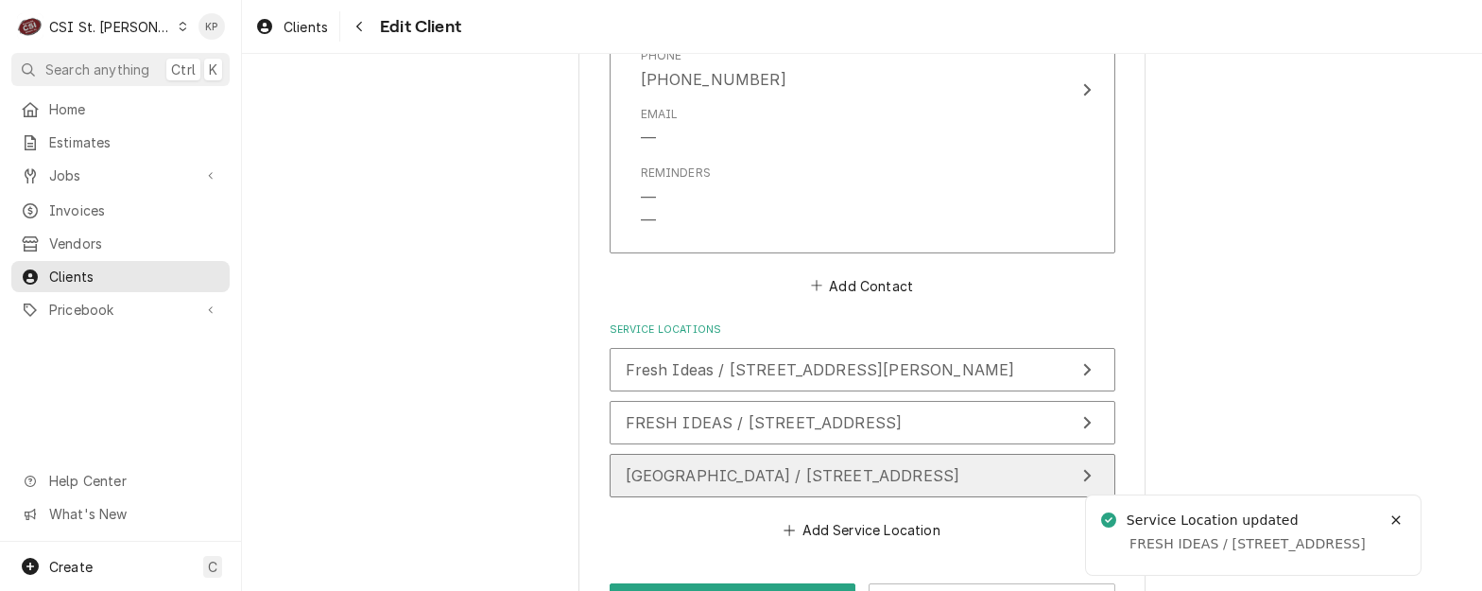
click at [926, 475] on span "Westminster College / 501 Westminster Avenue, Fulton, MO 65251" at bounding box center [793, 475] width 335 height 19
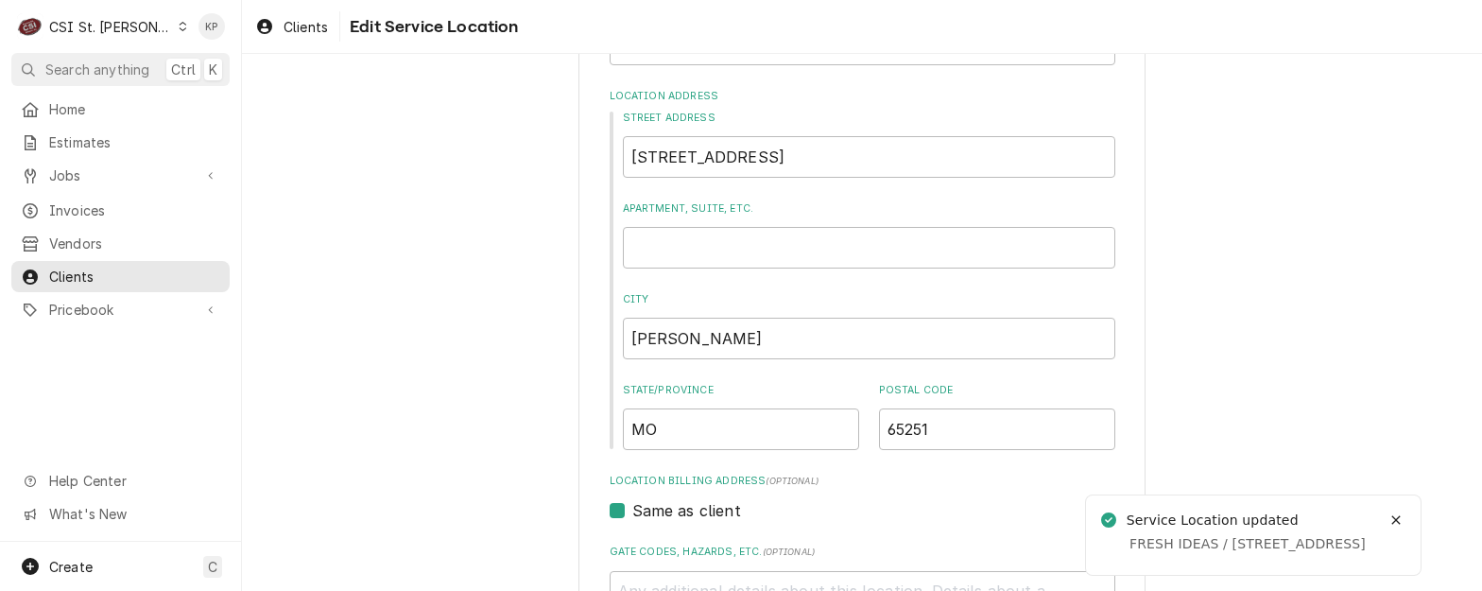
scroll to position [919, 0]
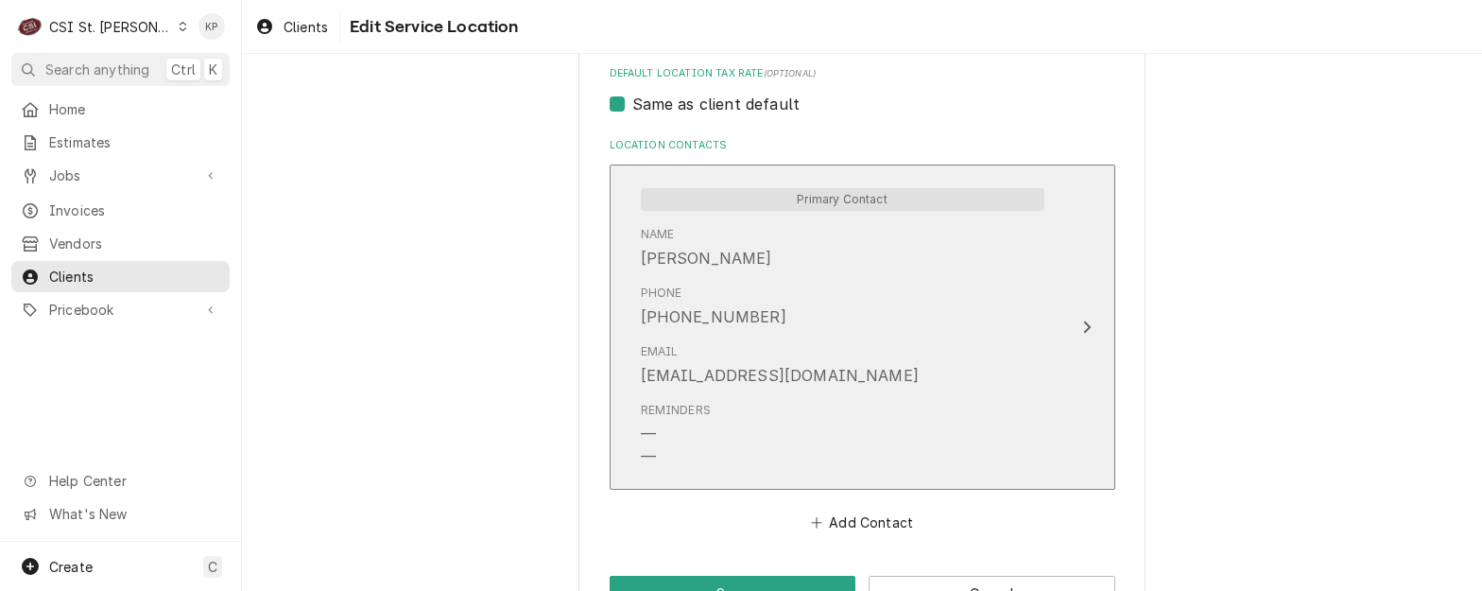
click at [1084, 328] on div "Update Contact" at bounding box center [1087, 327] width 25 height 23
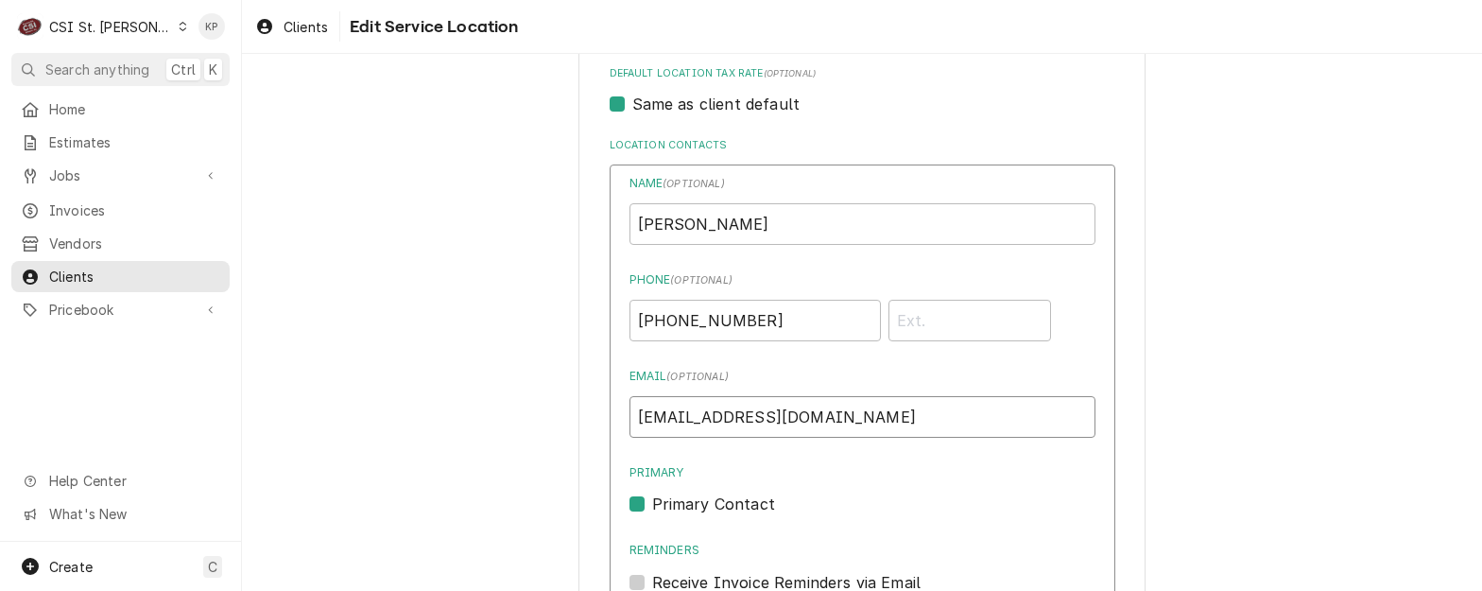
drag, startPoint x: 898, startPoint y: 417, endPoint x: 626, endPoint y: 423, distance: 272.3
click at [630, 423] on input "jbradford@freshideasfood.com" at bounding box center [863, 417] width 466 height 42
click at [727, 223] on input "Jade Bradford" at bounding box center [863, 224] width 466 height 42
drag, startPoint x: 749, startPoint y: 220, endPoint x: 608, endPoint y: 224, distance: 140.9
click at [610, 224] on div "Name ( optional ) Jade Bradford Phone ( optional ) (870) 223-2099 Email ( optio…" at bounding box center [863, 517] width 506 height 707
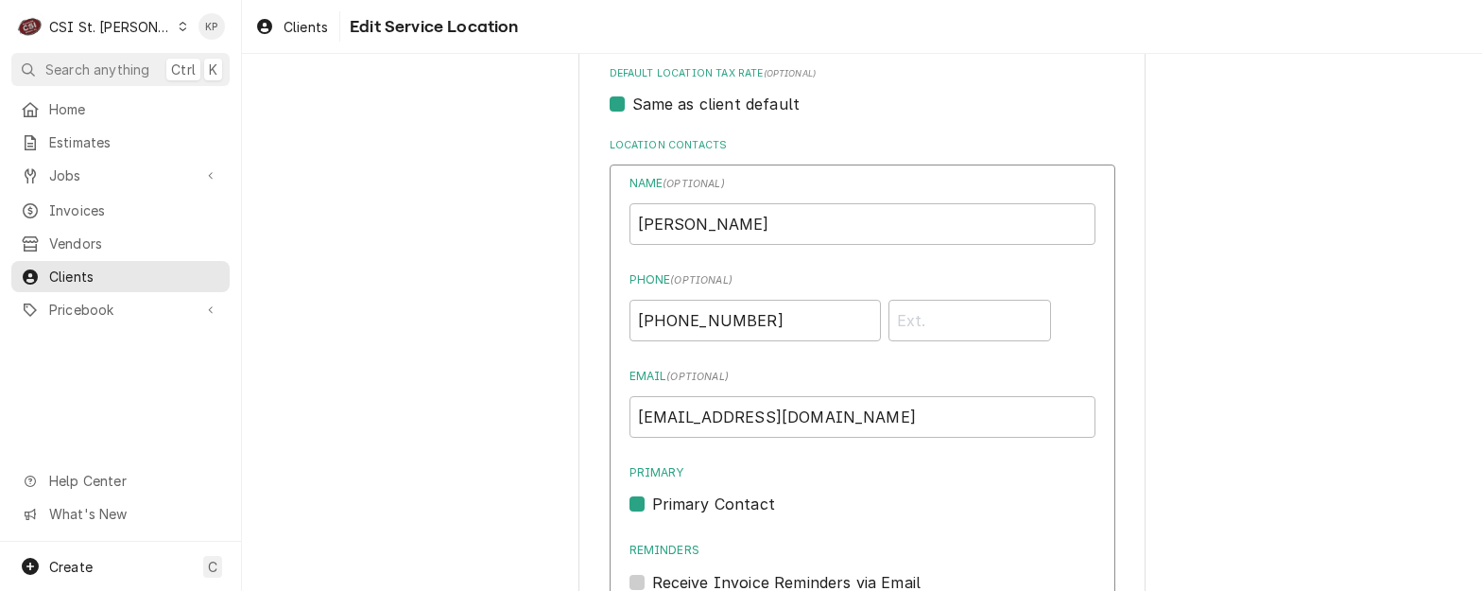
click at [1215, 334] on div "Use the fields below to edit this service location: Location Name ( optional ) …" at bounding box center [862, 93] width 1240 height 1877
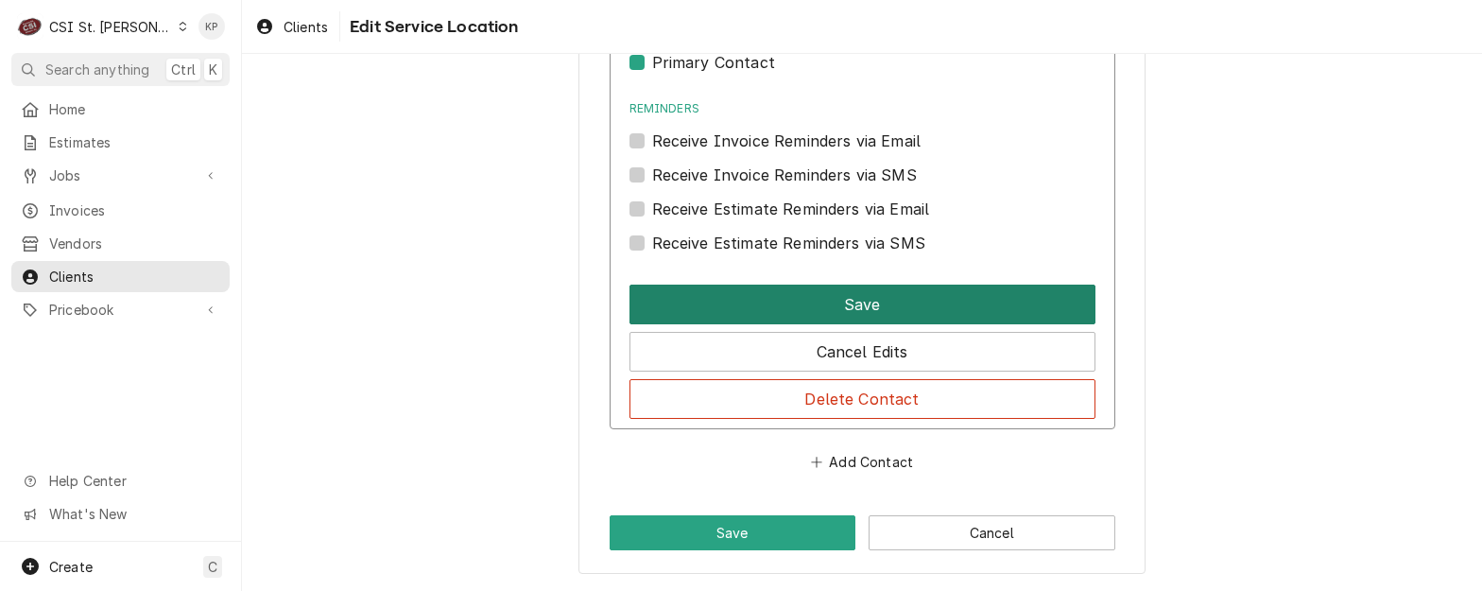
click at [857, 311] on button "Save" at bounding box center [863, 305] width 466 height 40
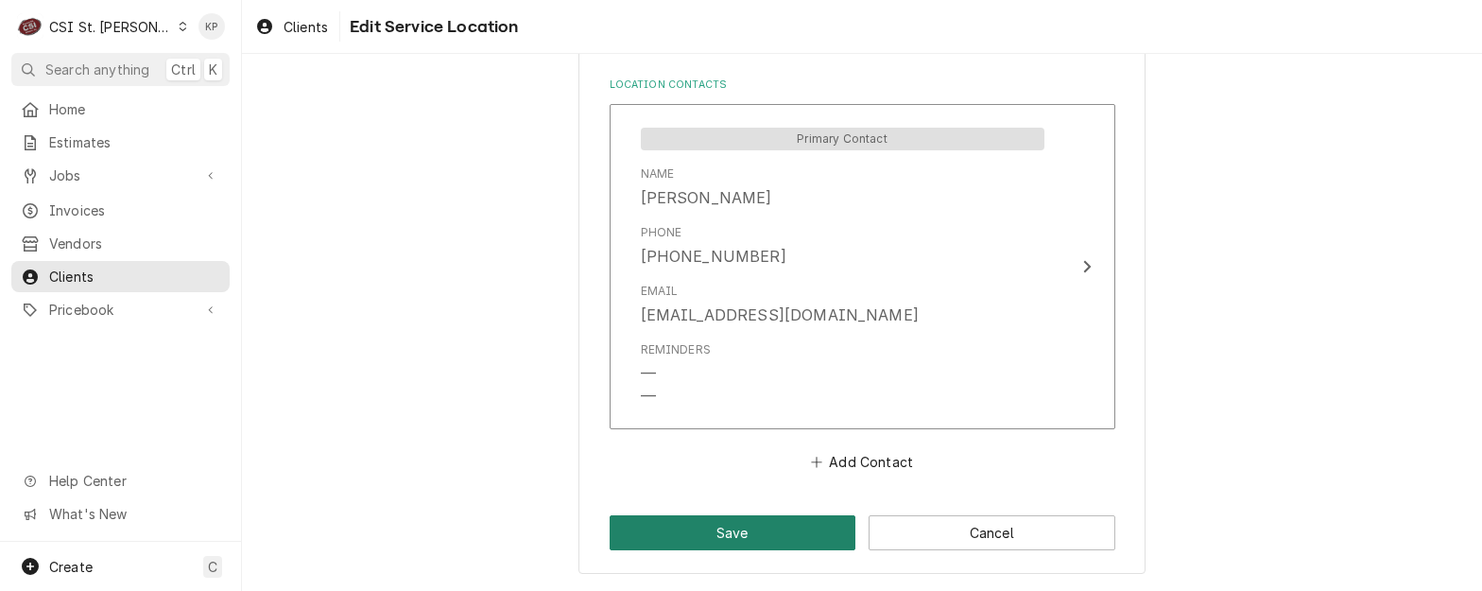
click at [804, 532] on button "Save" at bounding box center [733, 532] width 247 height 35
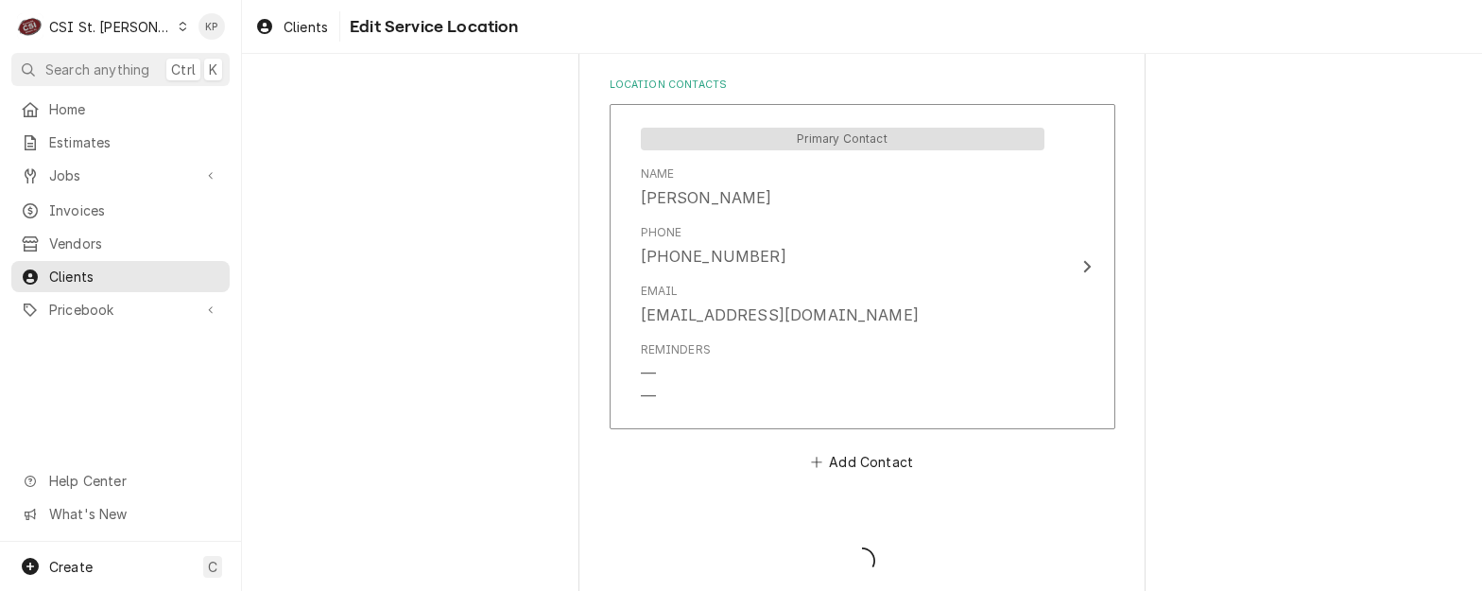
type textarea "x"
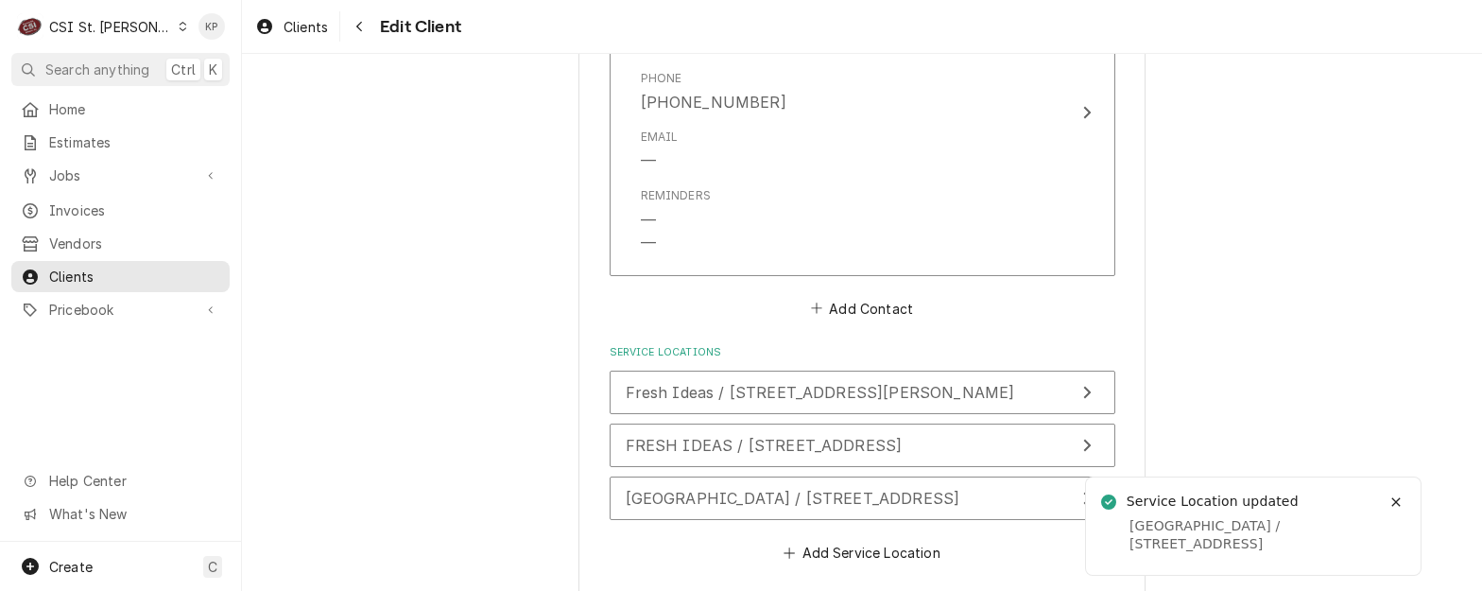
scroll to position [1516, 0]
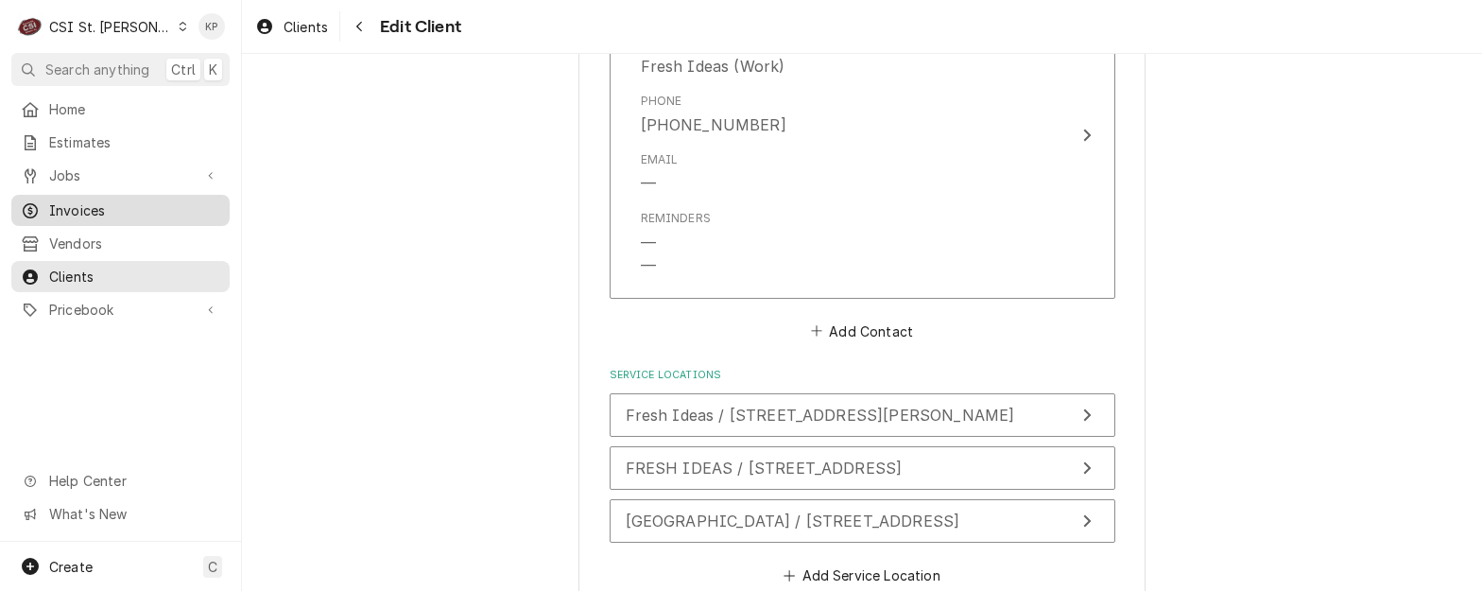
click at [104, 209] on span "Invoices" at bounding box center [134, 210] width 171 height 20
